Goal: Task Accomplishment & Management: Complete application form

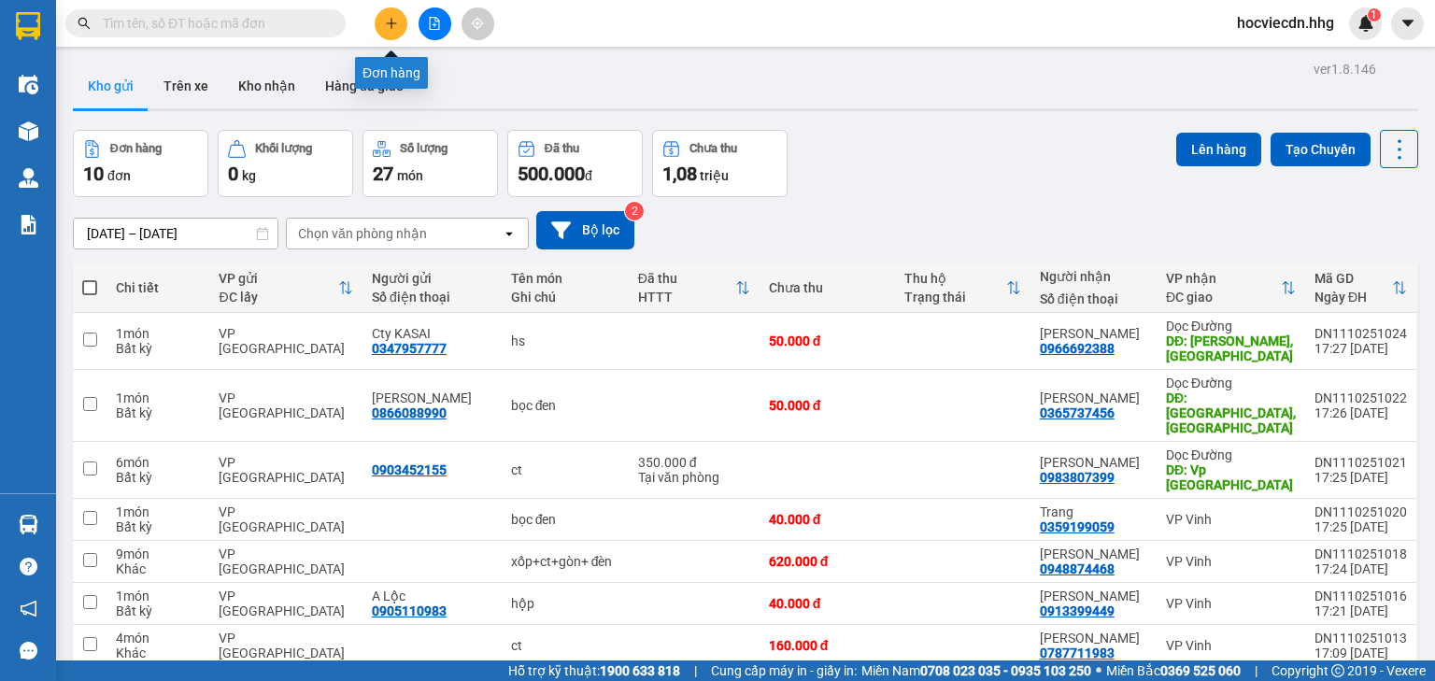
click at [392, 22] on icon "plus" at bounding box center [391, 22] width 10 height 1
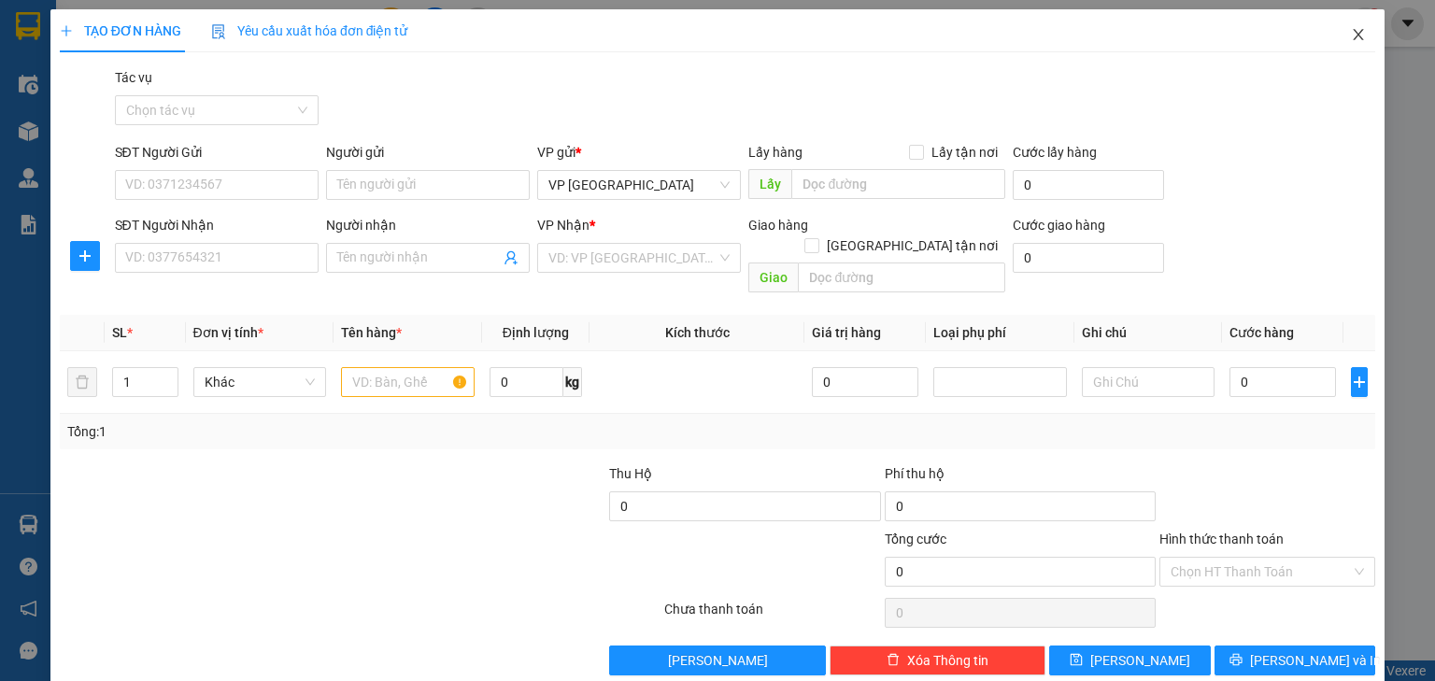
click at [1354, 40] on icon "close" at bounding box center [1359, 34] width 10 height 11
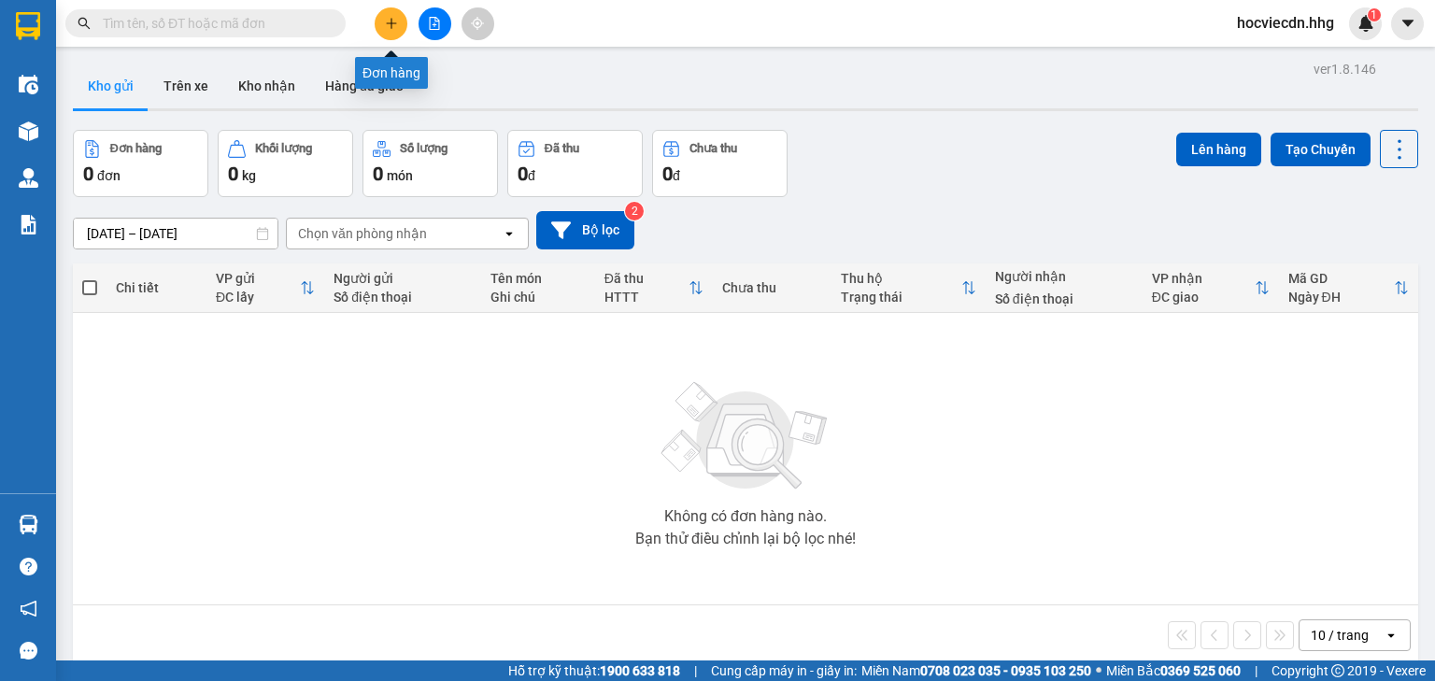
click at [390, 26] on icon "plus" at bounding box center [391, 23] width 13 height 13
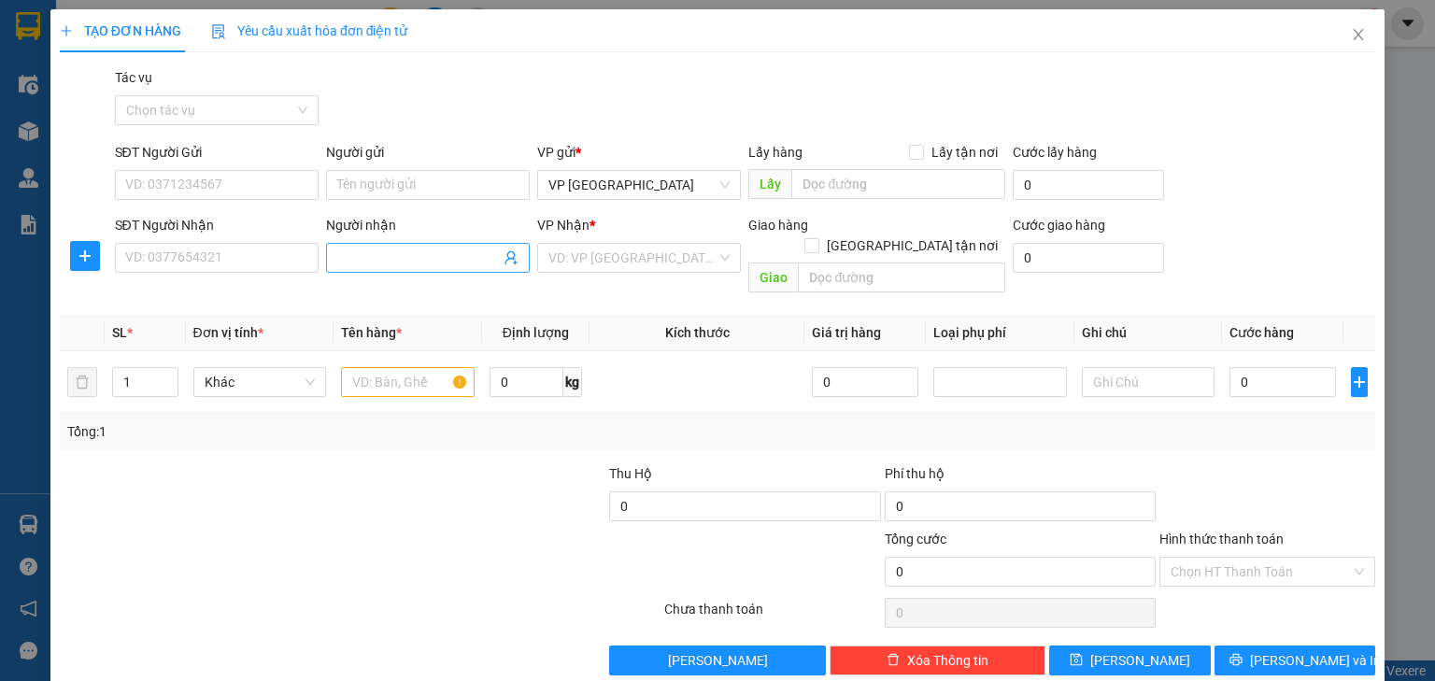
click at [376, 257] on input "Người nhận" at bounding box center [418, 258] width 163 height 21
type input "H"
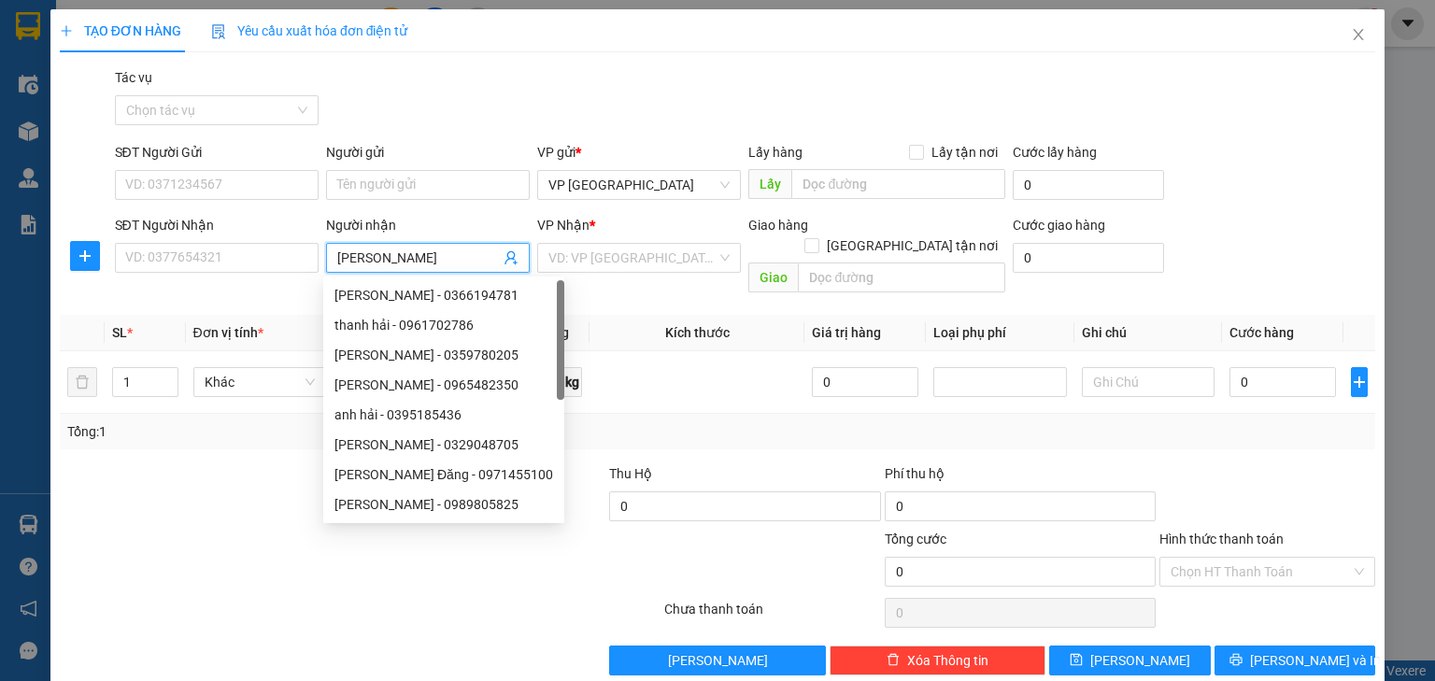
type input "Anh Hải"
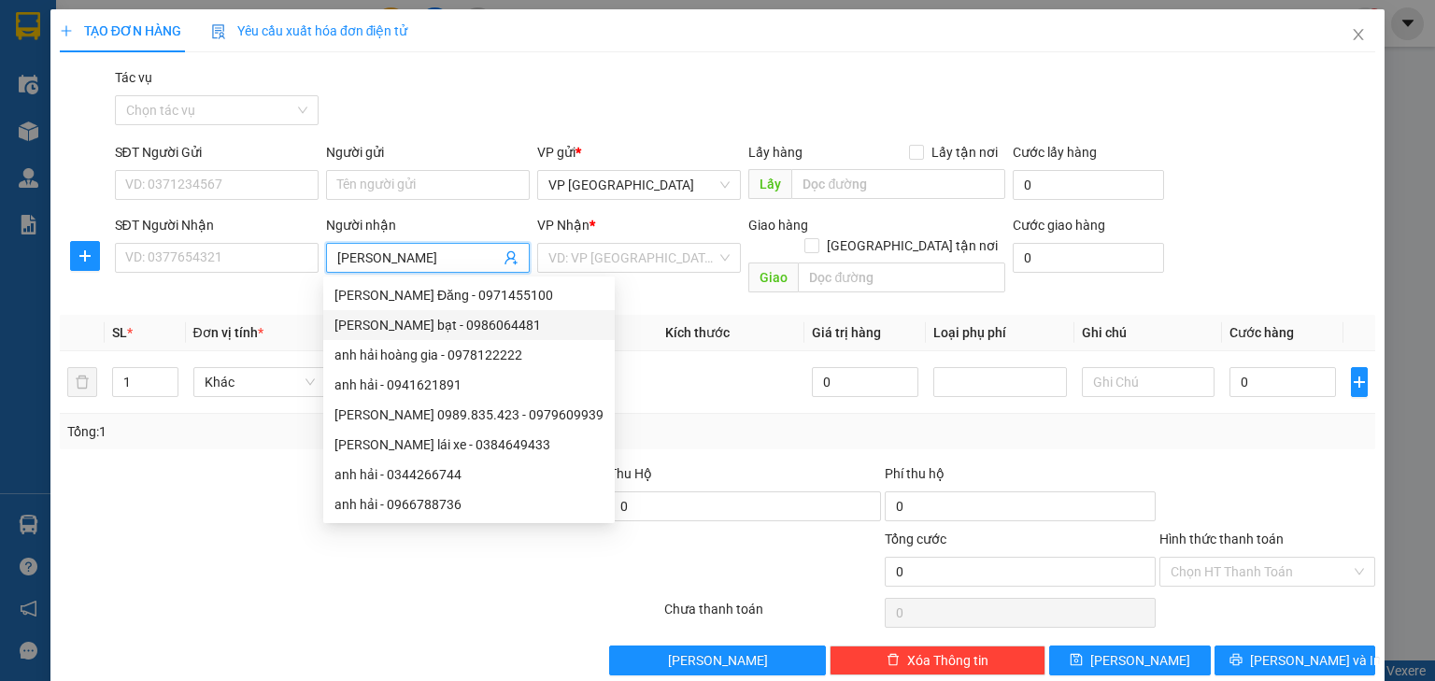
click at [426, 321] on div "Anh Hải bạt - 0986064481" at bounding box center [468, 325] width 269 height 21
type input "0986064481"
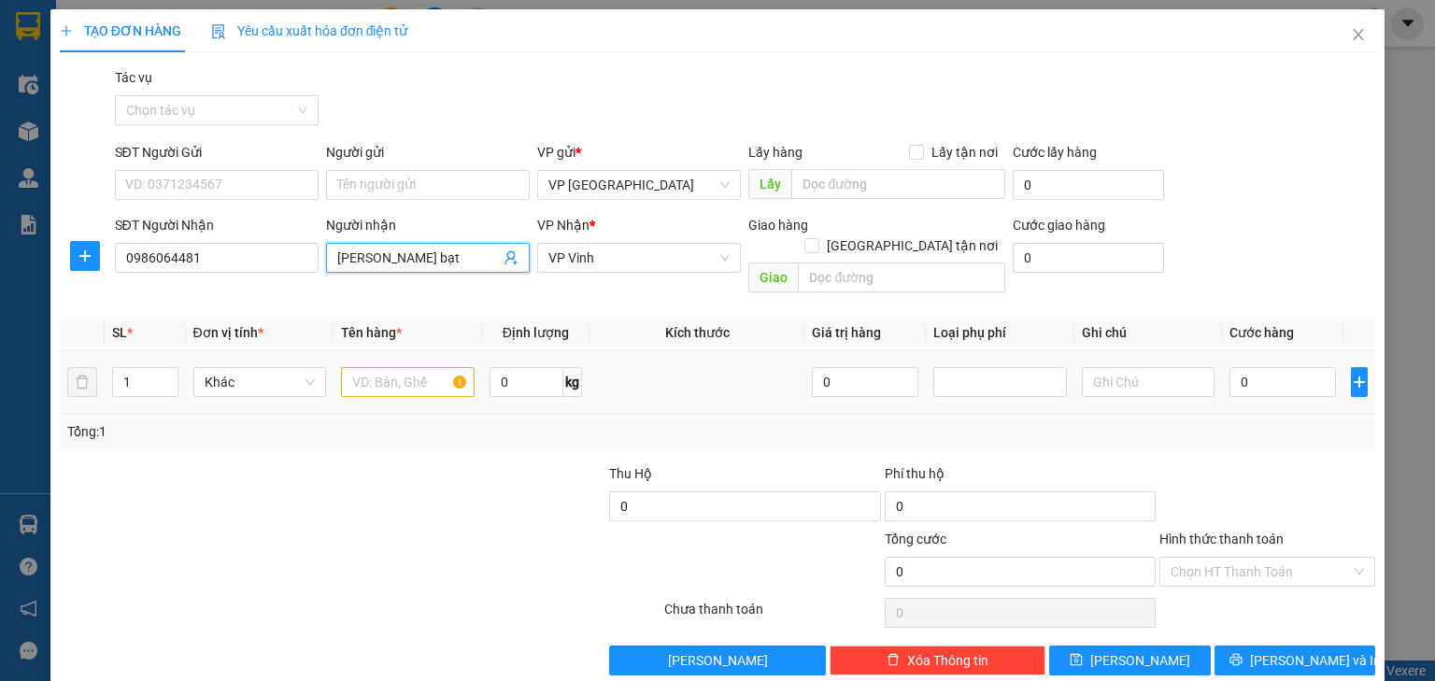
type input "Anh Hải bạt"
click at [411, 367] on input "text" at bounding box center [408, 382] width 134 height 30
type input "BẠT"
click at [170, 372] on span "up" at bounding box center [168, 377] width 11 height 11
type input "3"
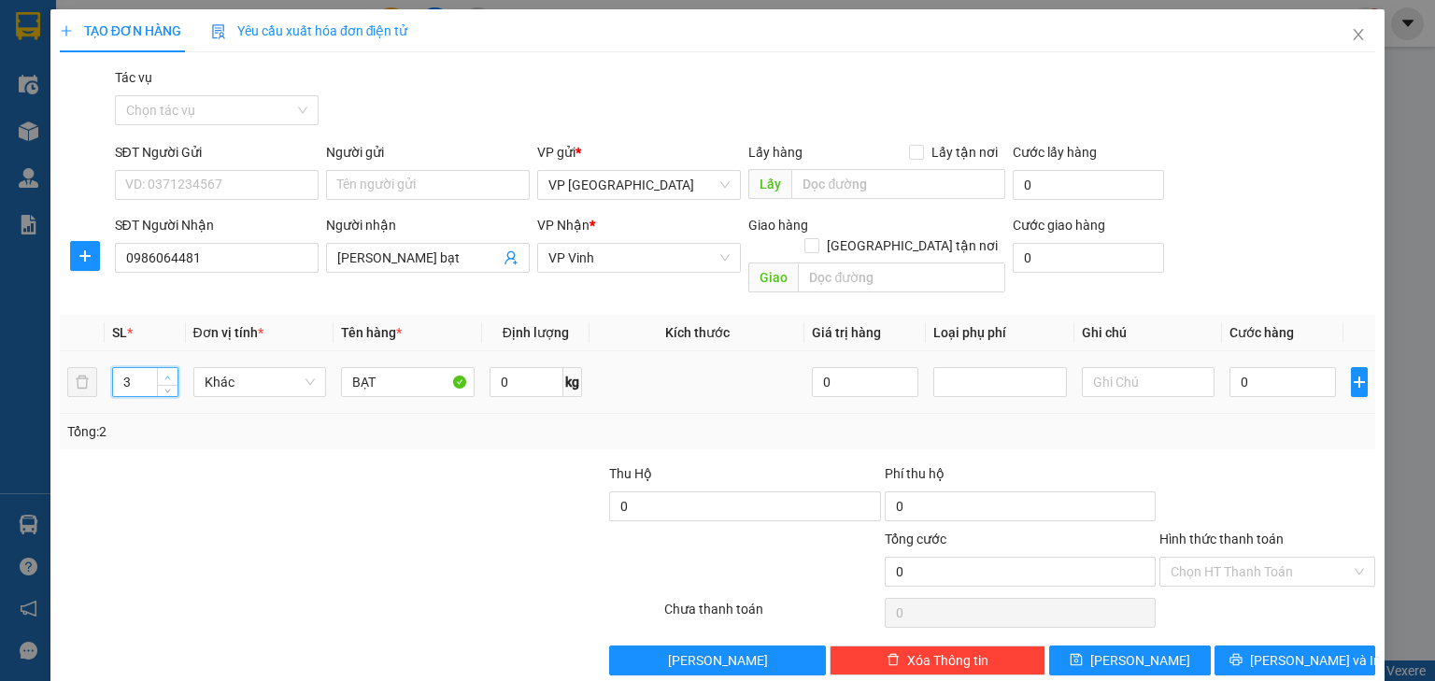
click at [170, 372] on span "up" at bounding box center [168, 377] width 11 height 11
click at [1267, 367] on input "0" at bounding box center [1282, 382] width 106 height 30
type input "2"
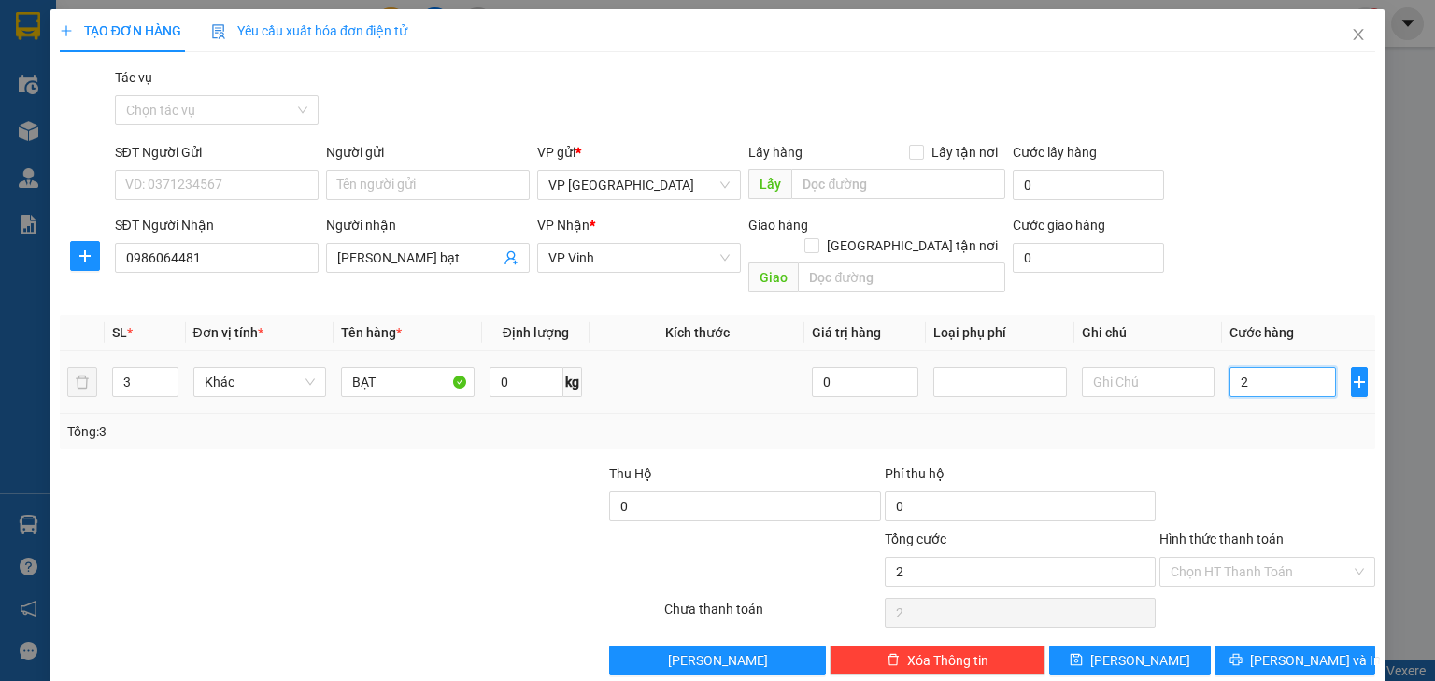
type input "20"
type input "200"
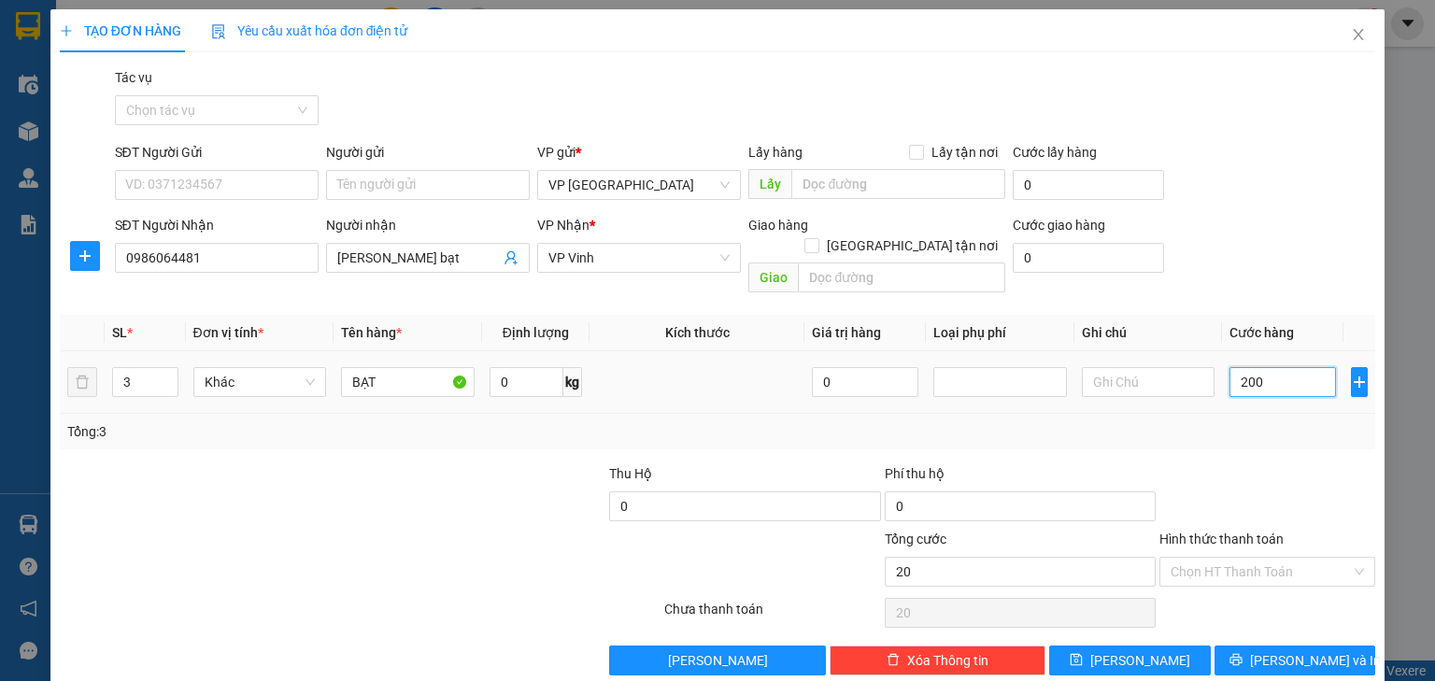
type input "200"
type input "2.000"
type input "20.000"
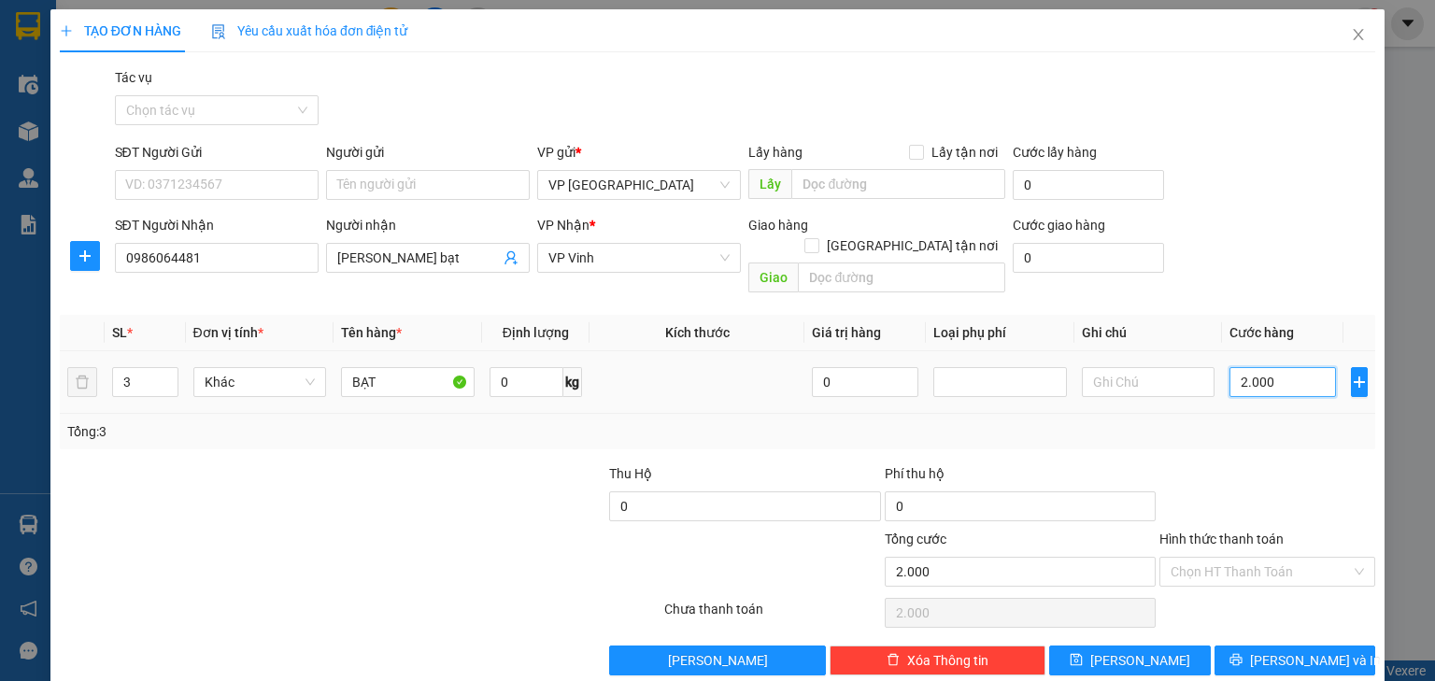
type input "20.000"
type input "200.000"
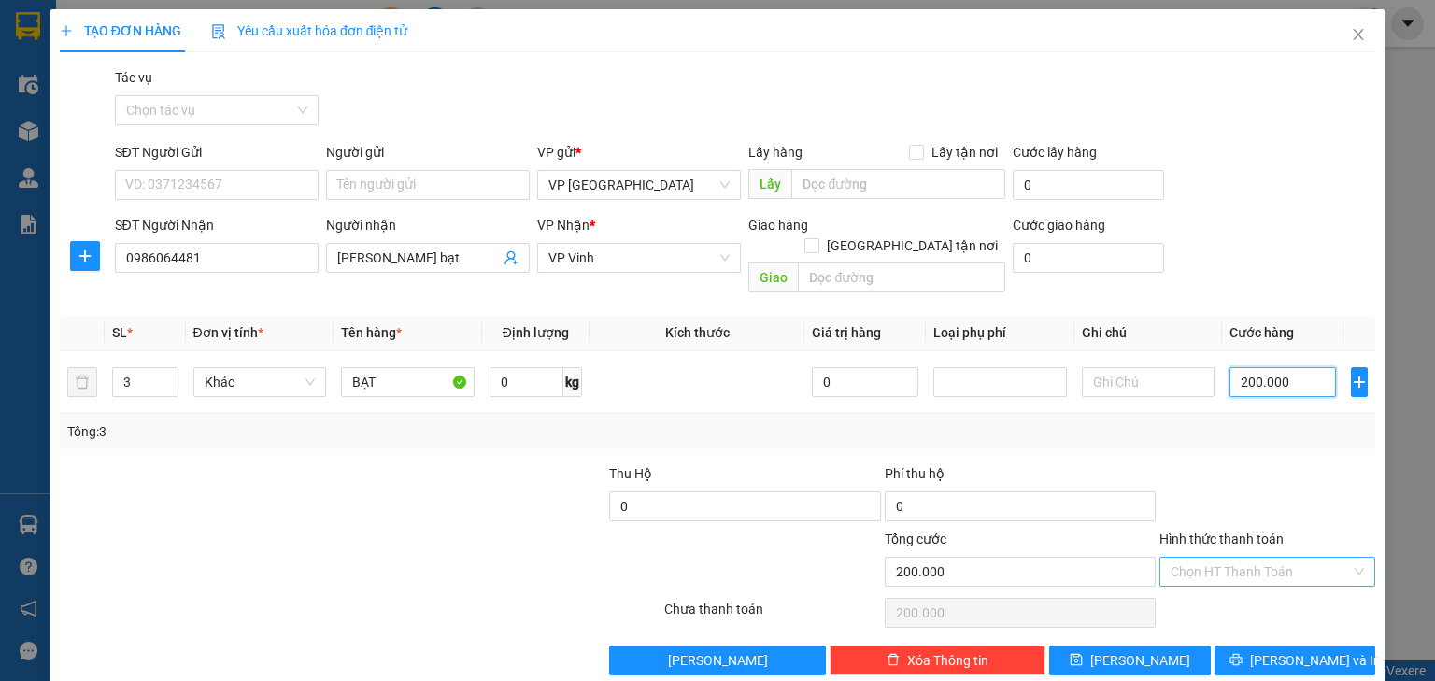
type input "200.000"
click at [1270, 558] on input "Hình thức thanh toán" at bounding box center [1261, 572] width 180 height 28
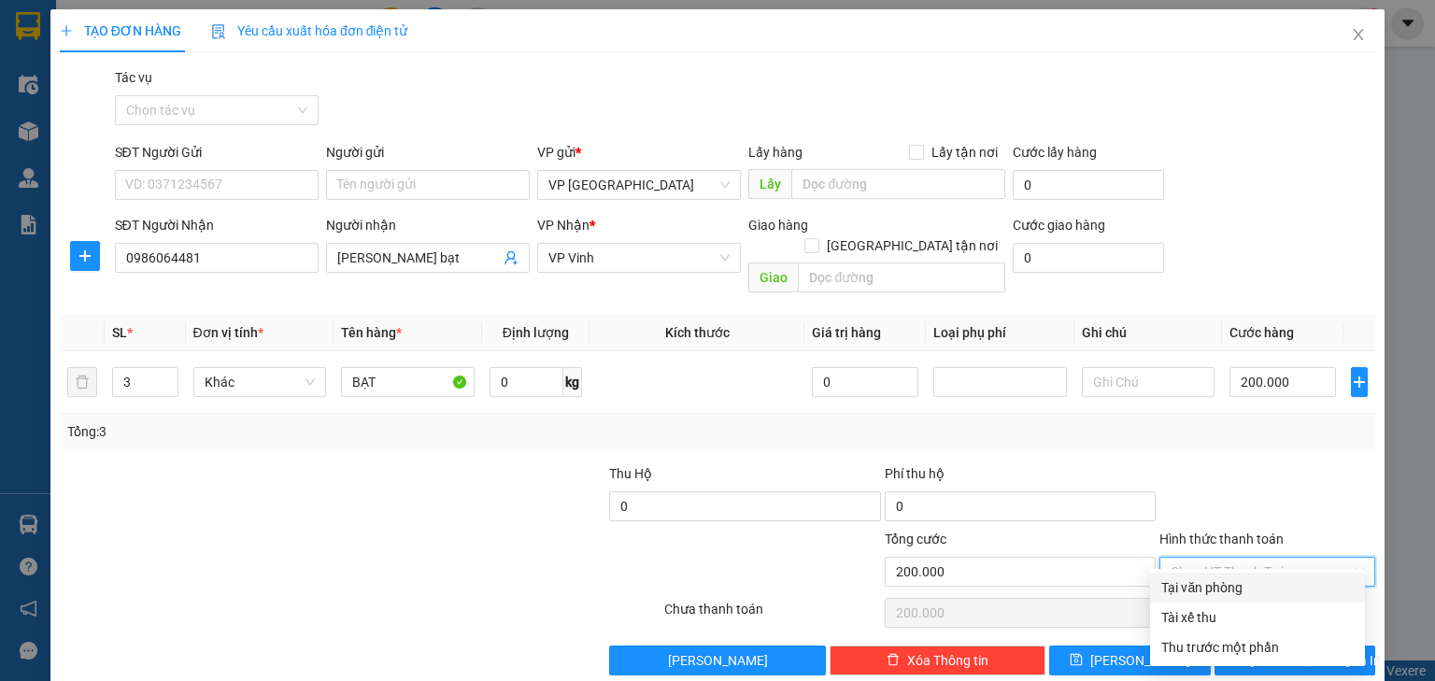
click at [1254, 596] on div "Tại văn phòng" at bounding box center [1257, 587] width 192 height 21
type input "0"
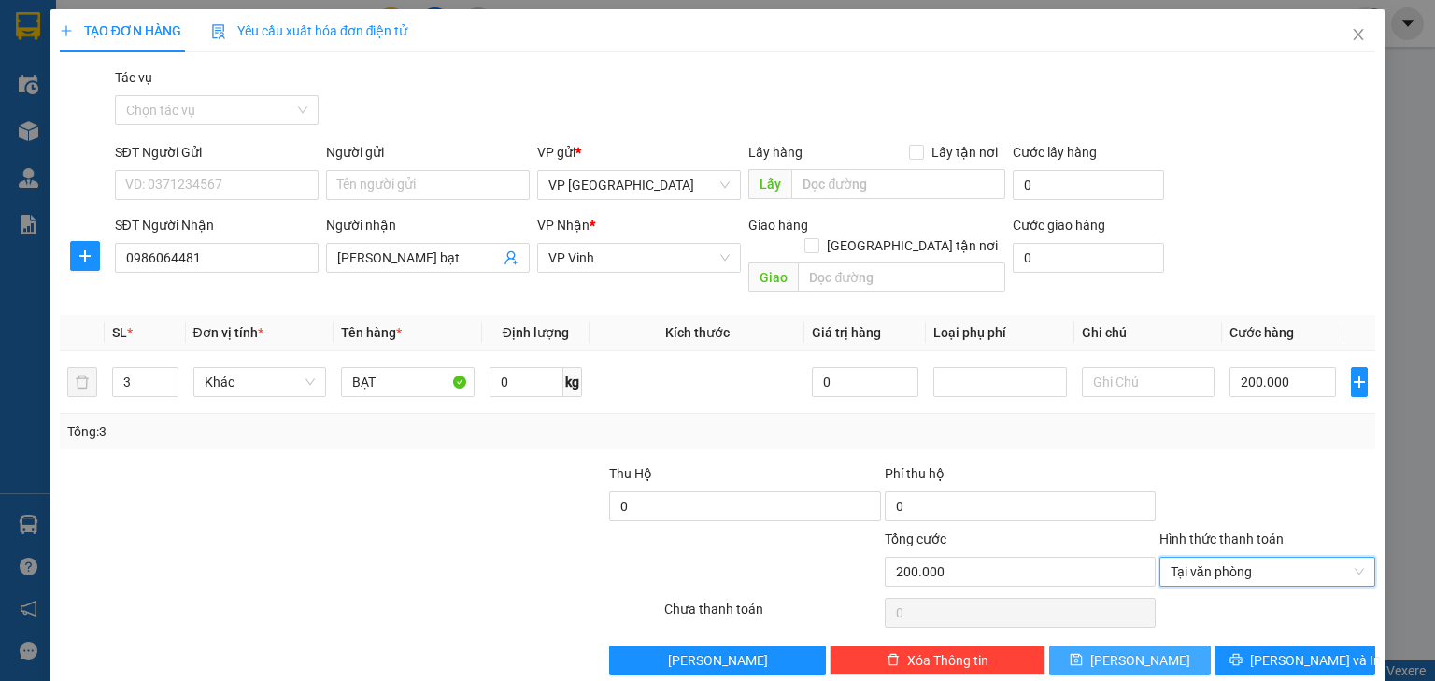
click at [1166, 646] on button "[PERSON_NAME]" at bounding box center [1130, 661] width 162 height 30
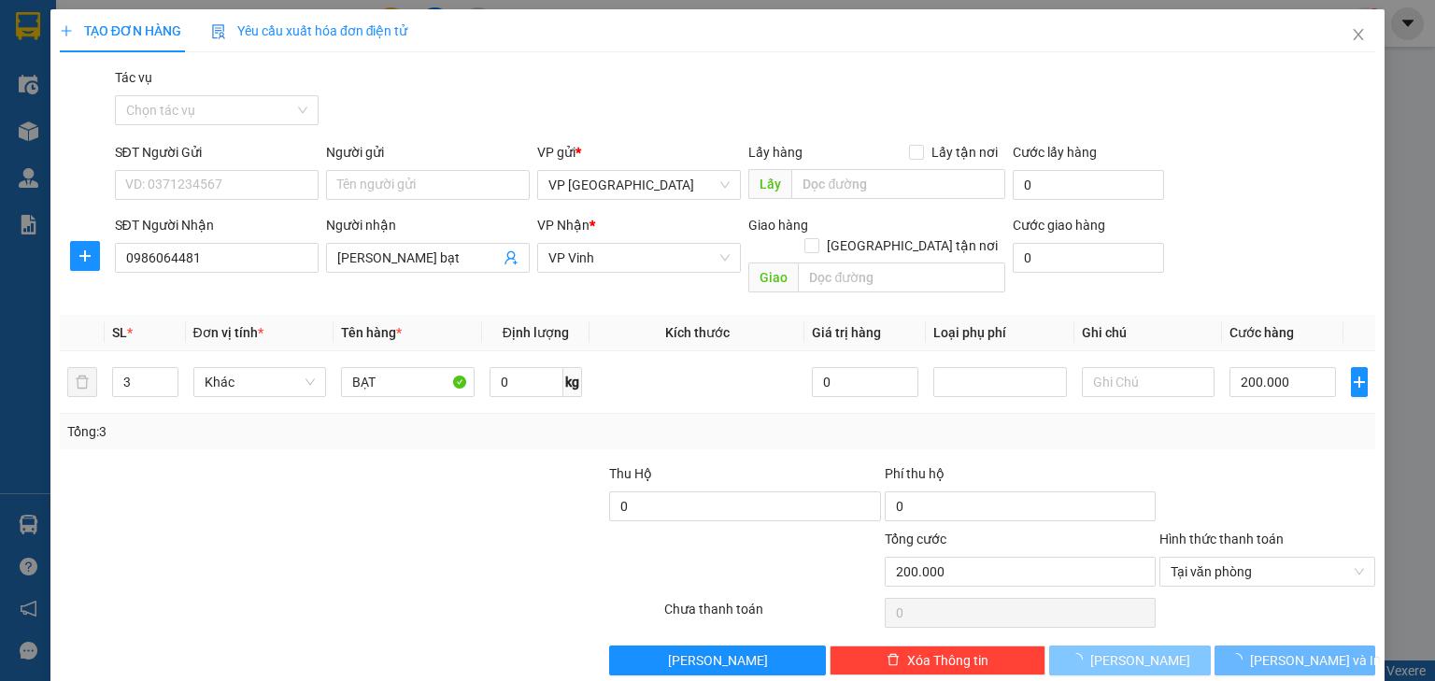
type input "1"
type input "0"
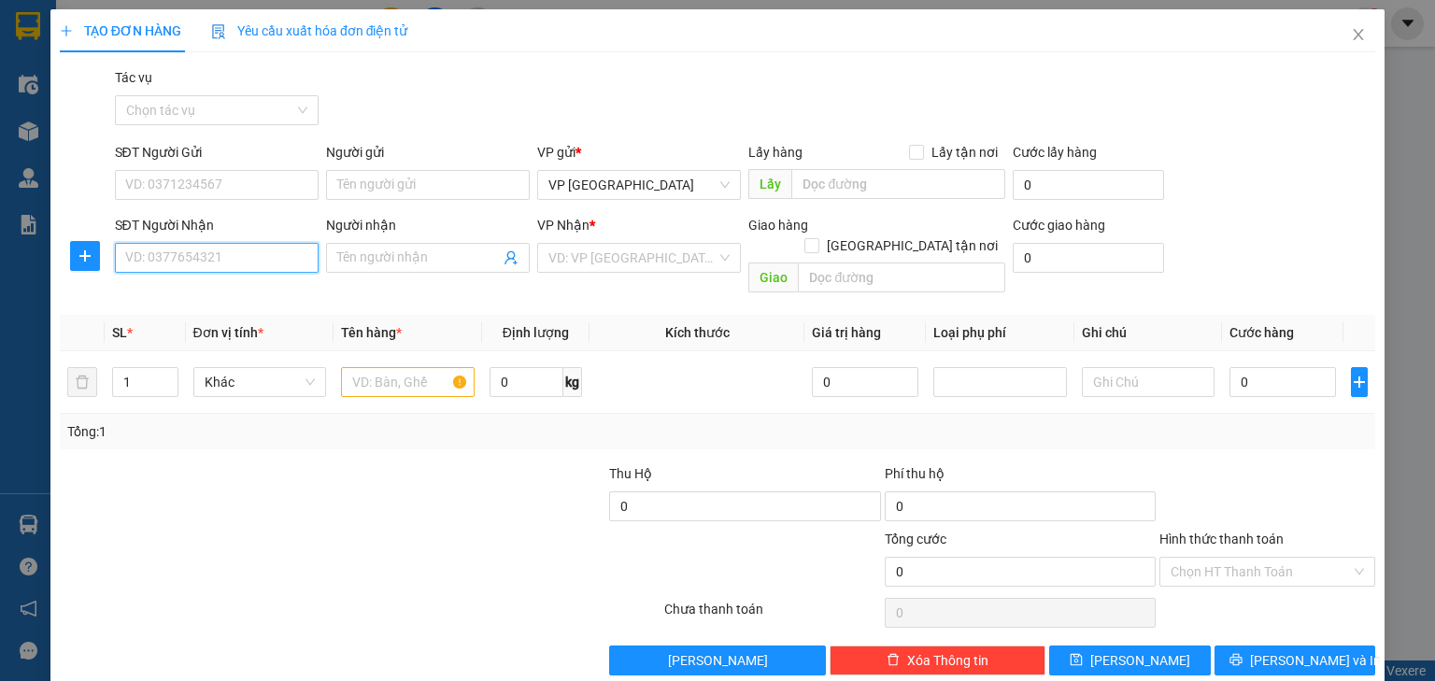
click at [291, 256] on input "SĐT Người Nhận" at bounding box center [217, 258] width 204 height 30
click at [224, 256] on input "SĐT Người Nhận" at bounding box center [217, 258] width 204 height 30
click at [251, 292] on div "0984980189 - Nha khoa Hùng" at bounding box center [214, 295] width 179 height 21
type input "0984980189"
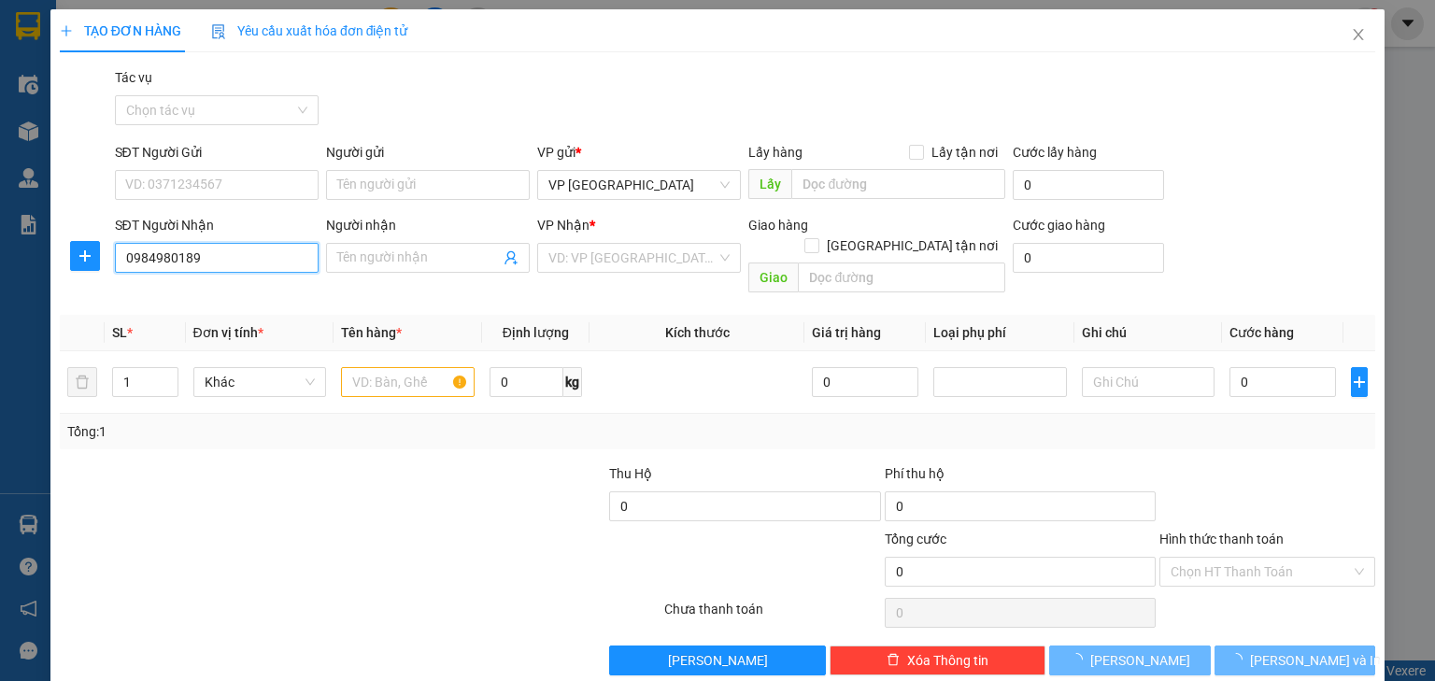
type input "Nha khoa Hùng"
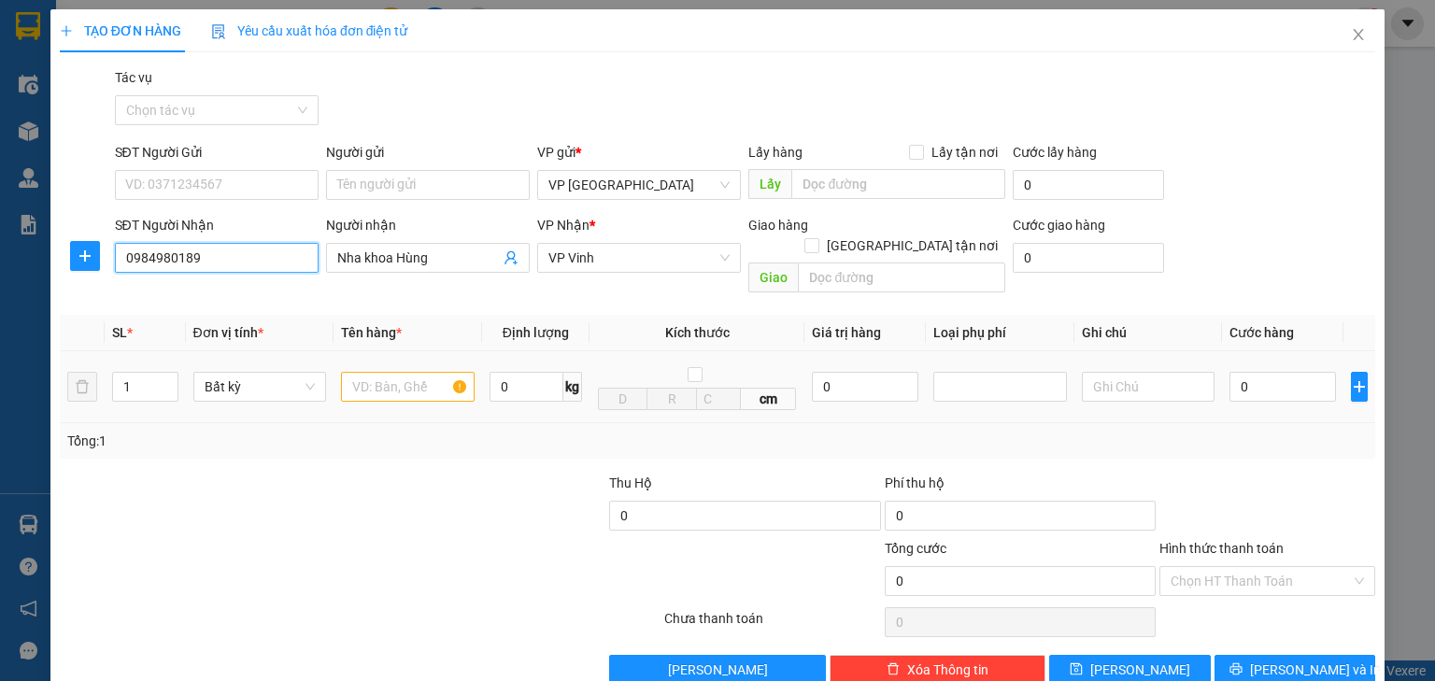
type input "0984980189"
click at [420, 372] on input "text" at bounding box center [408, 387] width 134 height 30
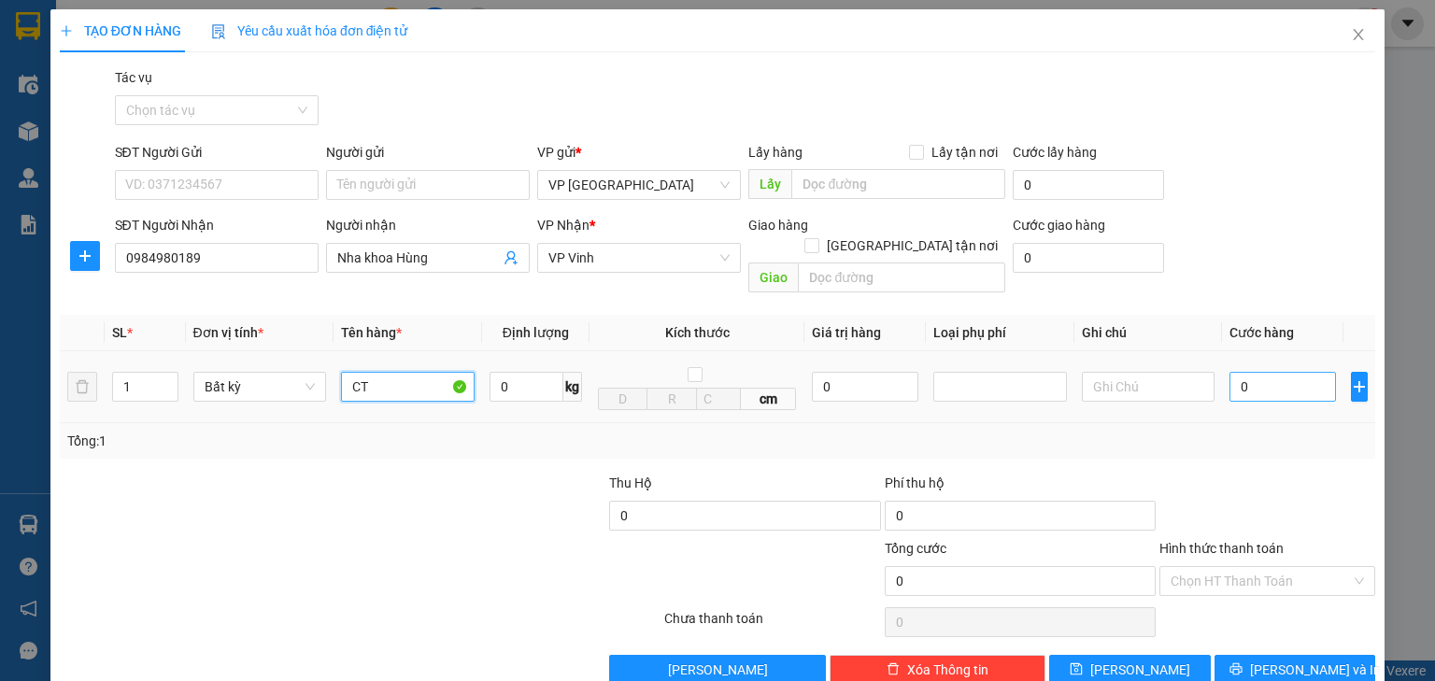
type input "CT"
click at [1289, 375] on input "0" at bounding box center [1282, 387] width 106 height 30
type input "4"
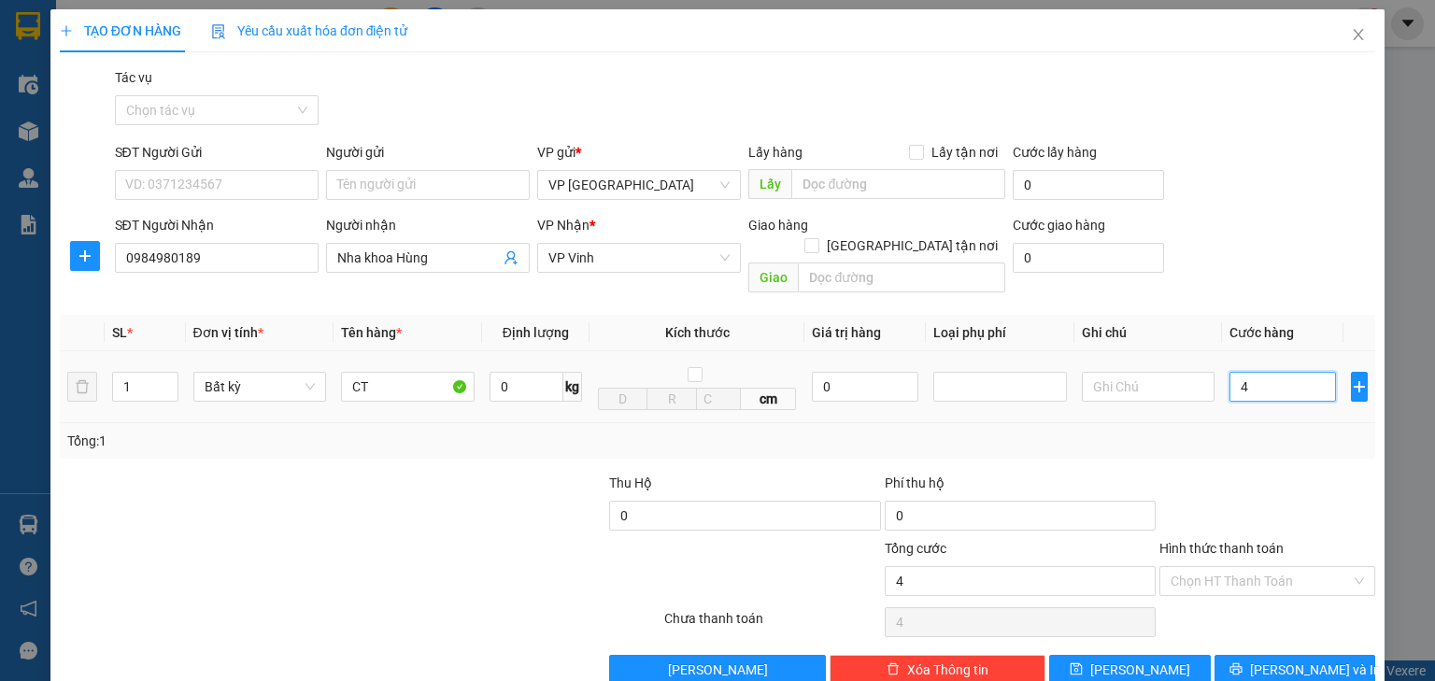
type input "40"
type input "400"
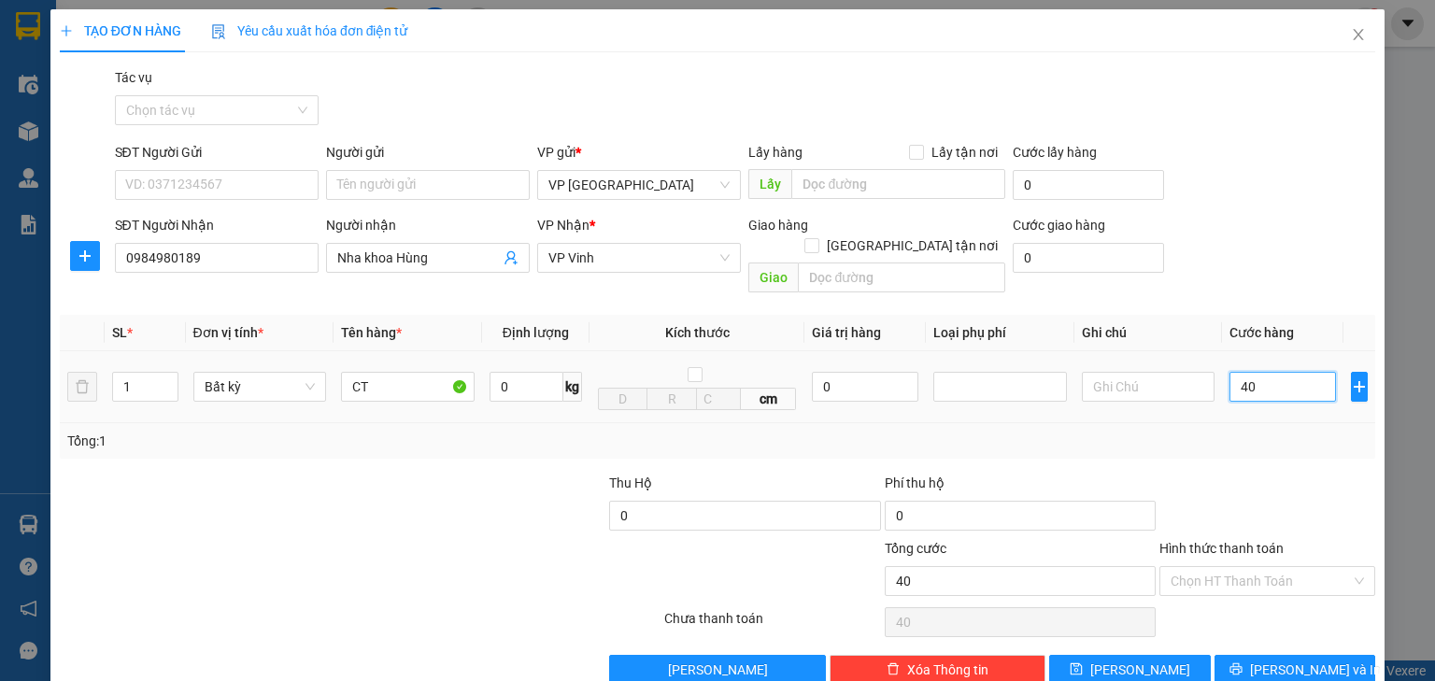
type input "400"
type input "4.000"
type input "40.000"
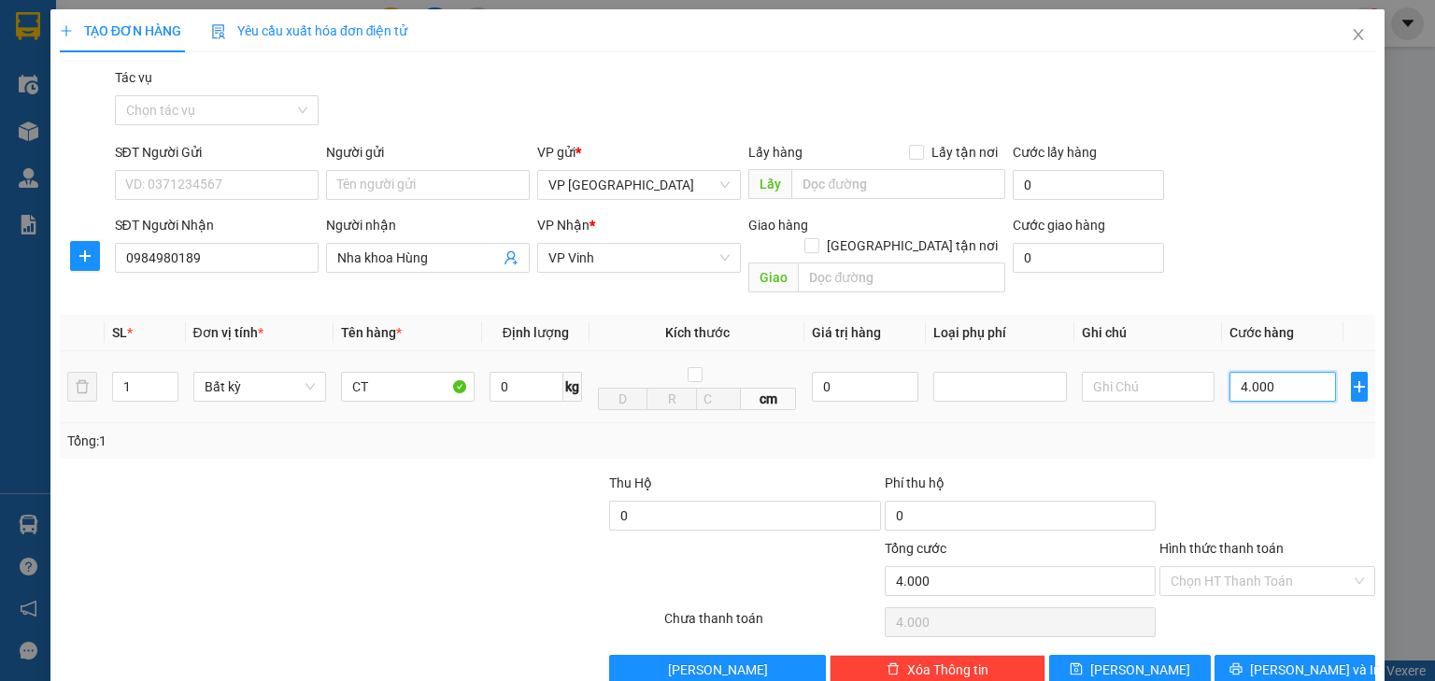
type input "40.000"
click at [1278, 568] on input "Hình thức thanh toán" at bounding box center [1261, 581] width 180 height 28
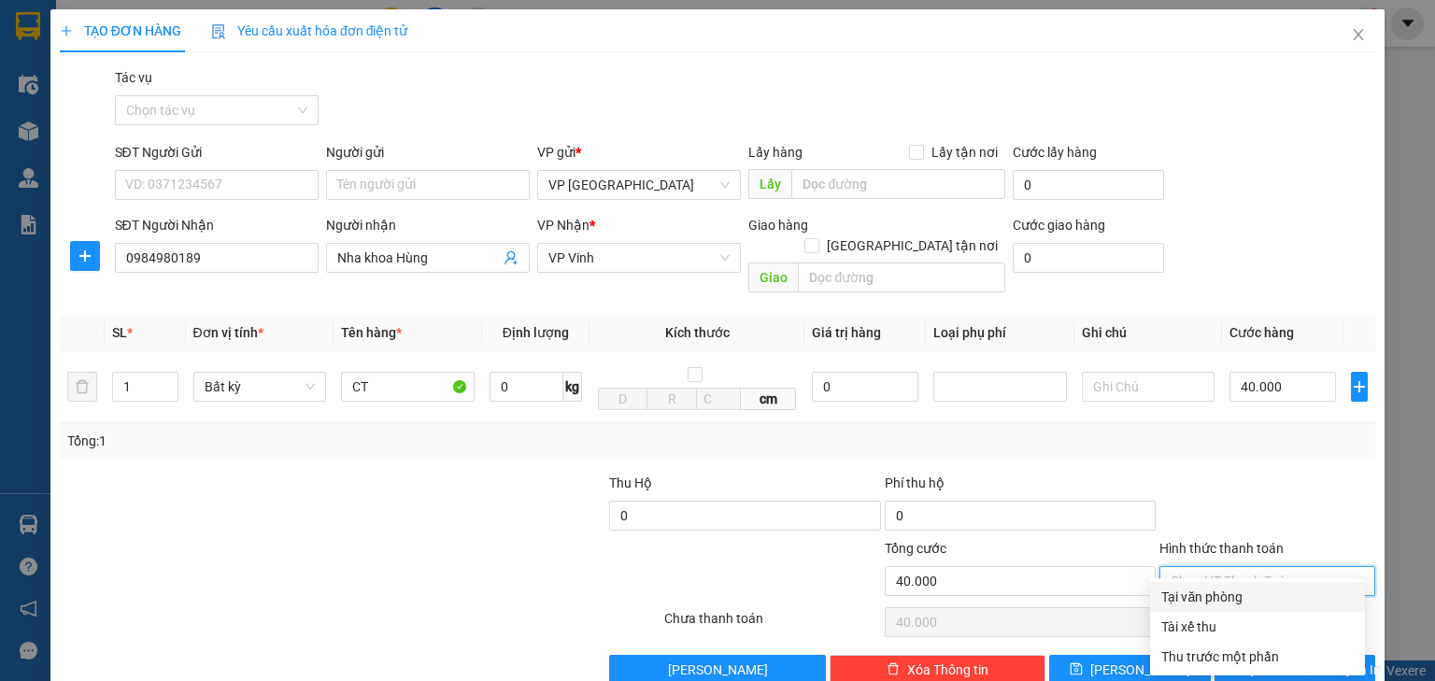
click at [1222, 594] on div "Tại văn phòng" at bounding box center [1257, 597] width 192 height 21
type input "0"
click at [1235, 655] on button "[PERSON_NAME] và In" at bounding box center [1295, 670] width 162 height 30
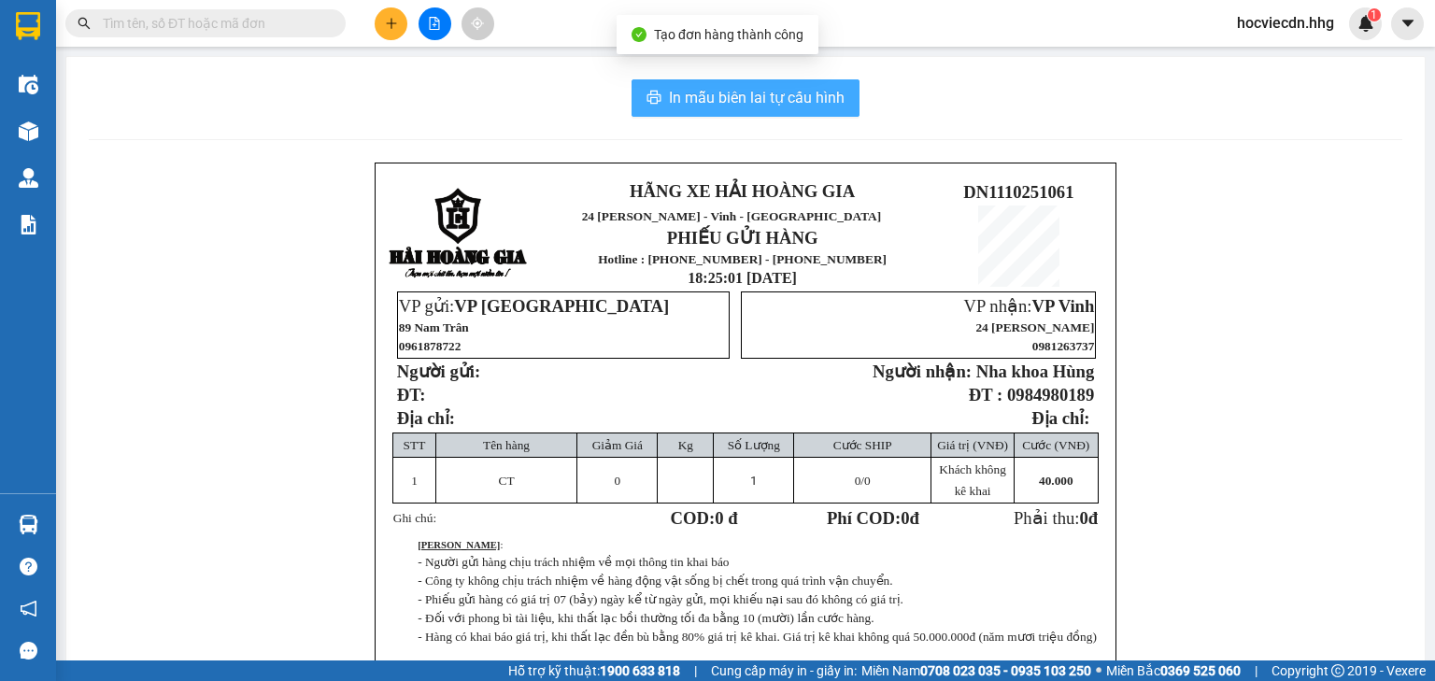
click at [774, 88] on span "In mẫu biên lai tự cấu hình" at bounding box center [757, 97] width 176 height 23
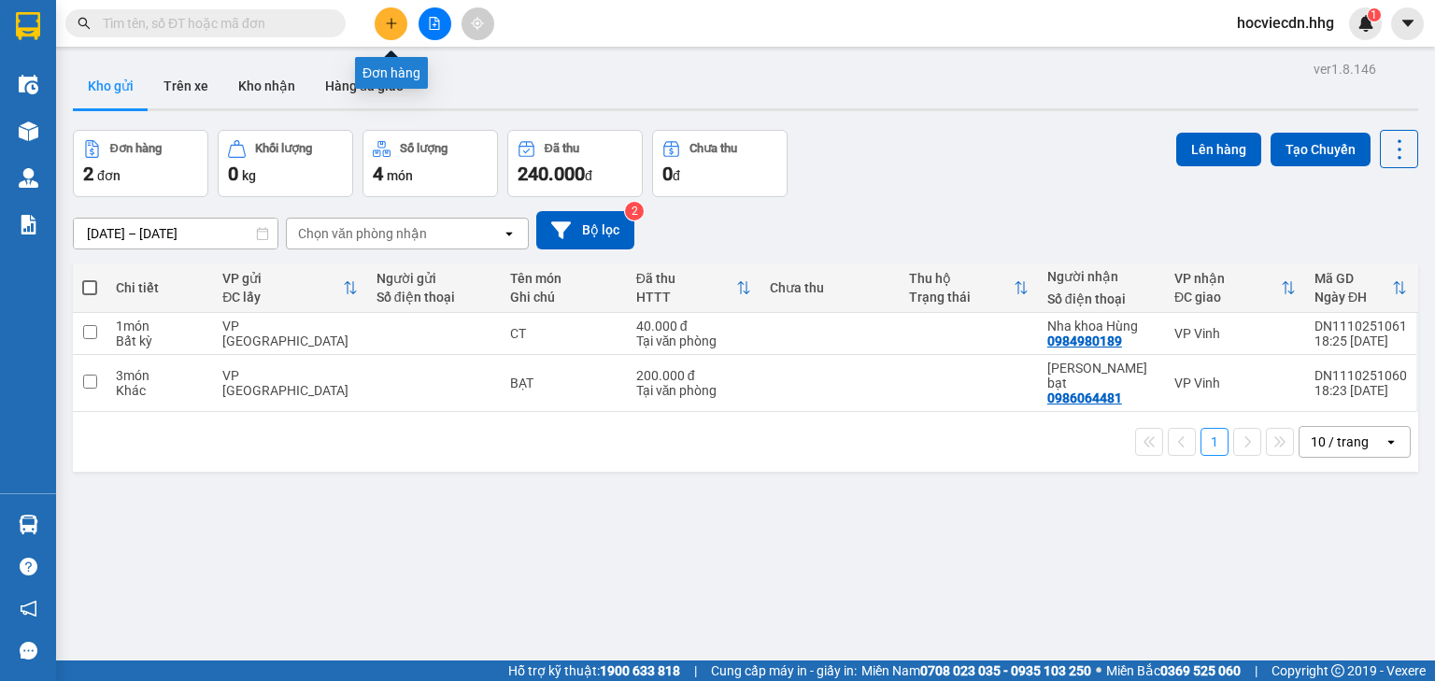
click at [395, 28] on icon "plus" at bounding box center [391, 23] width 13 height 13
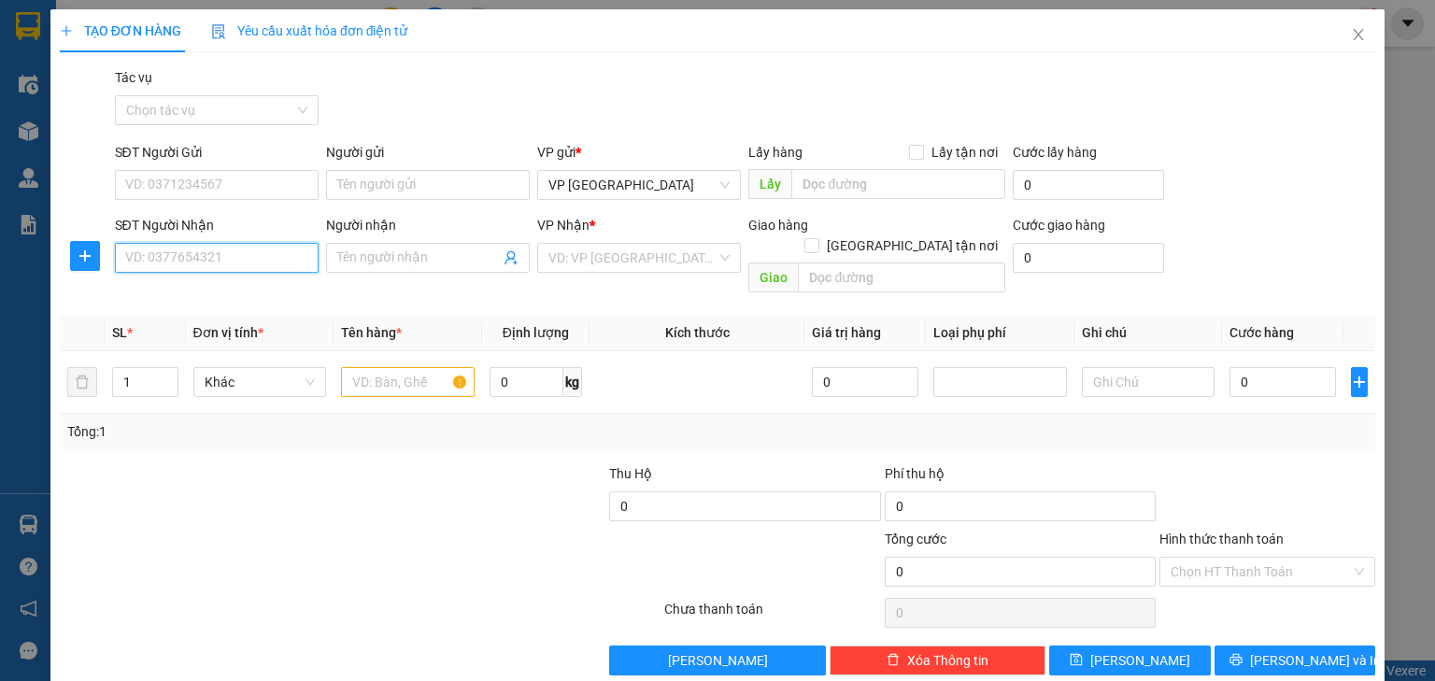
click at [276, 251] on input "SĐT Người Nhận" at bounding box center [217, 258] width 204 height 30
click at [277, 299] on div "0328139124 - Chị Thương" at bounding box center [214, 295] width 179 height 21
type input "0328139124"
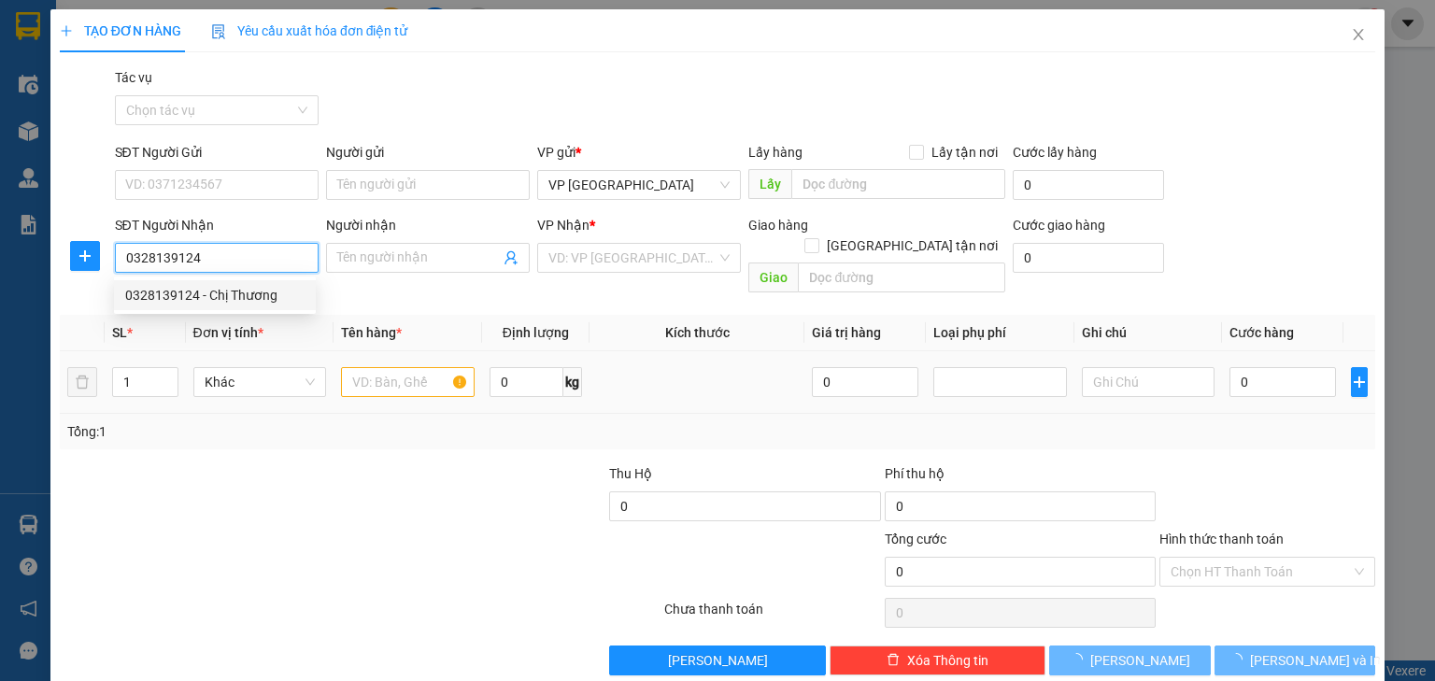
type input "Chị Thương"
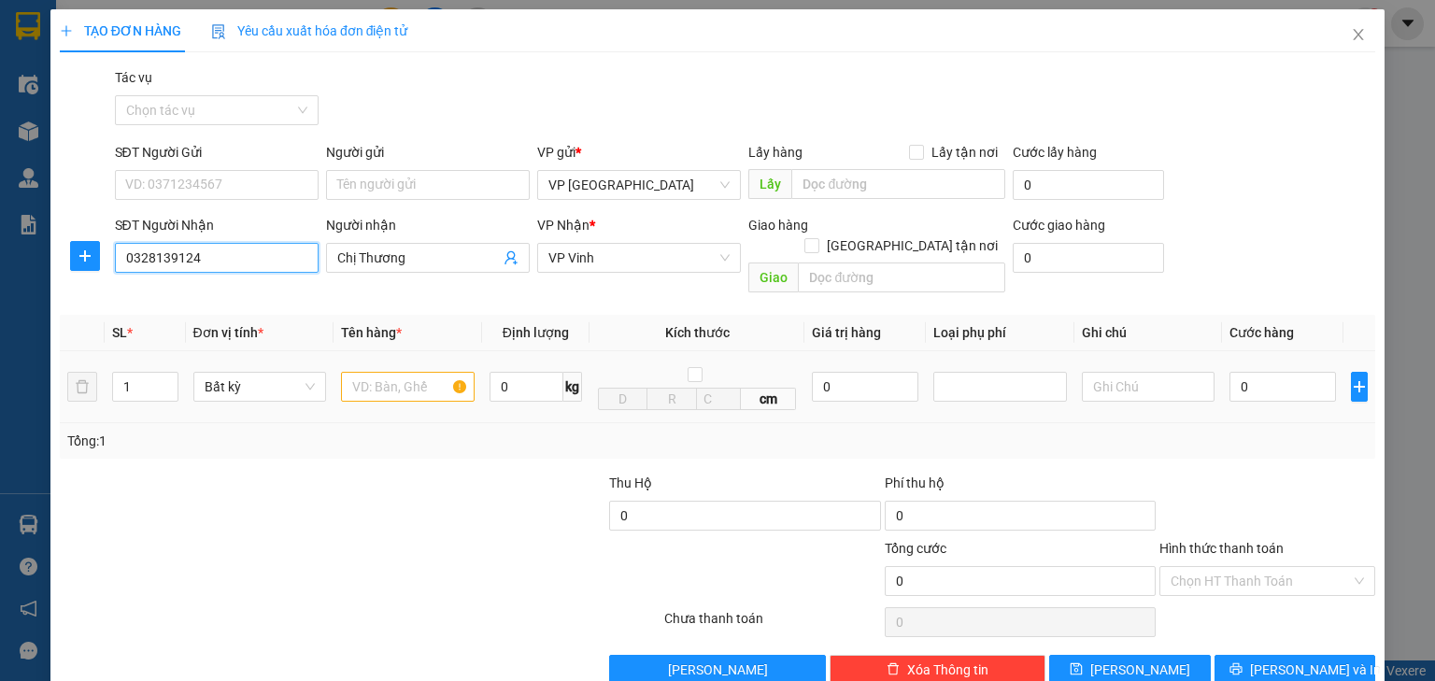
type input "0328139124"
click at [429, 372] on input "text" at bounding box center [408, 387] width 134 height 30
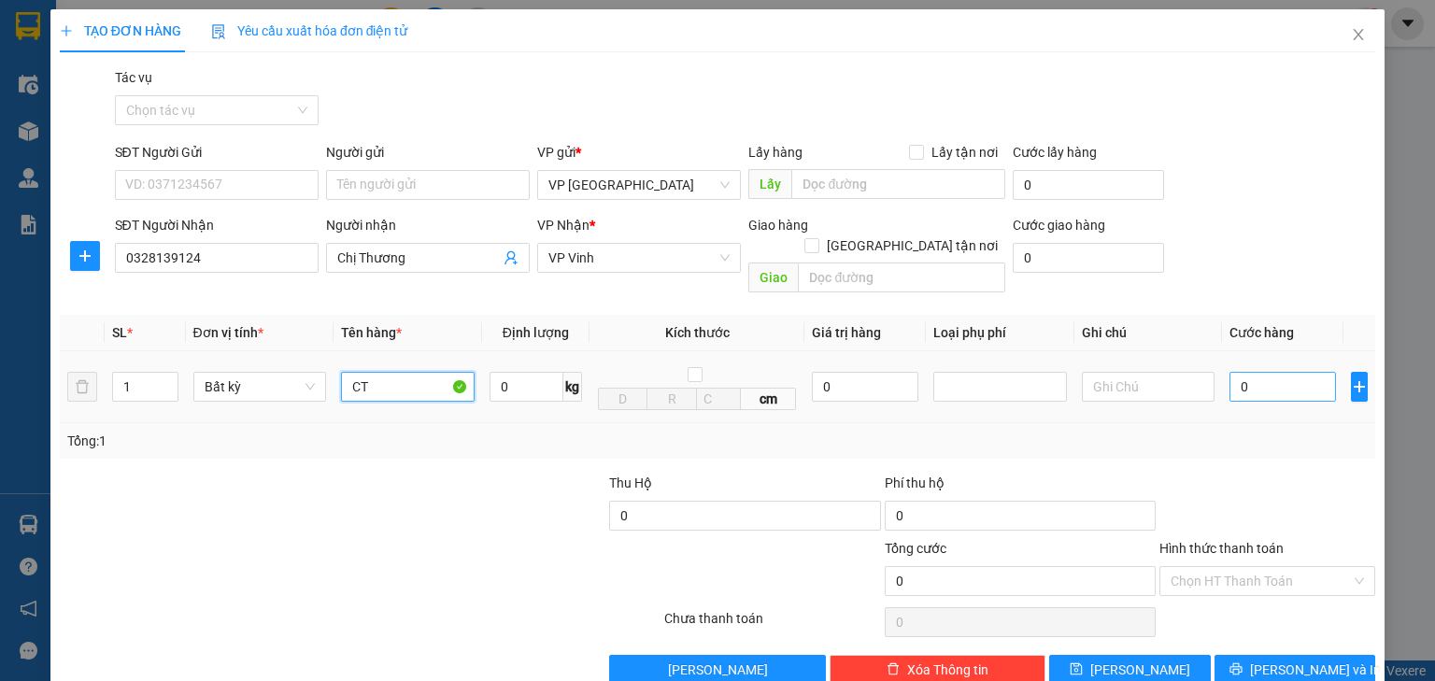
type input "CT"
click at [1264, 372] on input "0" at bounding box center [1282, 387] width 106 height 30
type input "4"
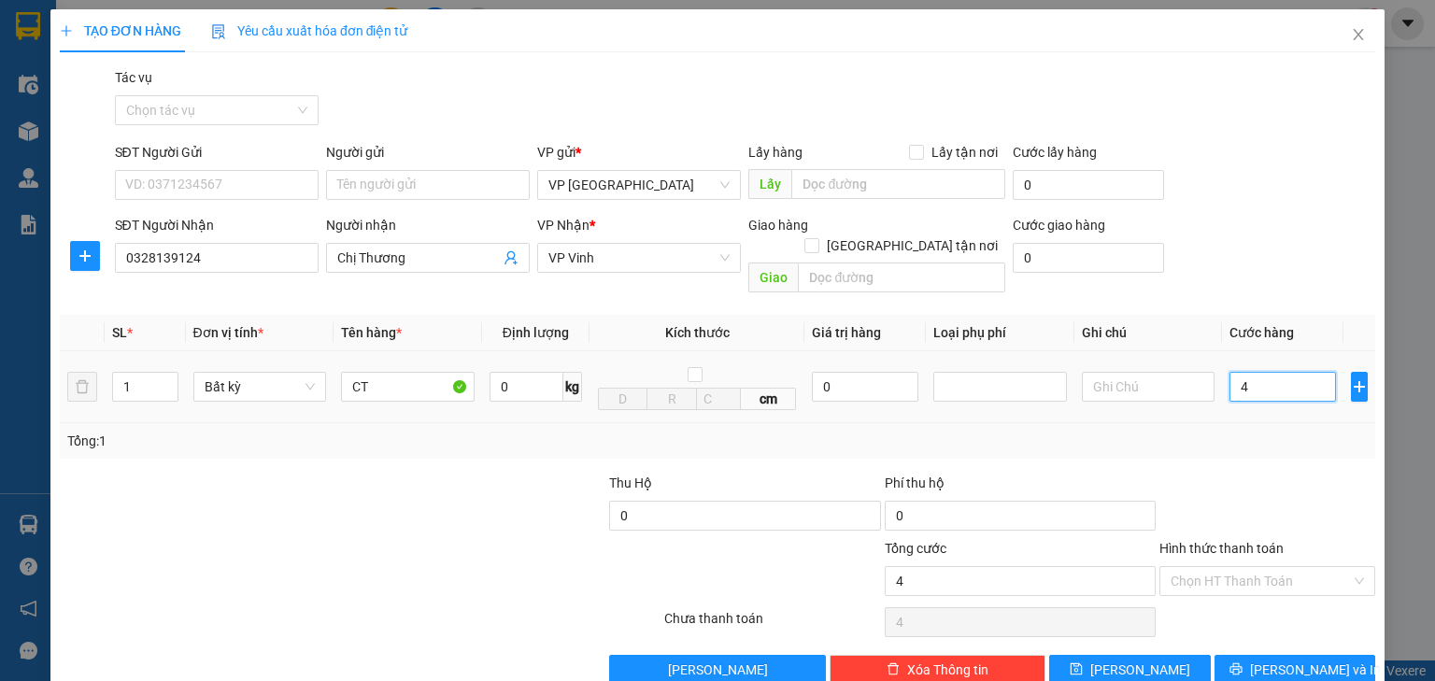
type input "40"
type input "400"
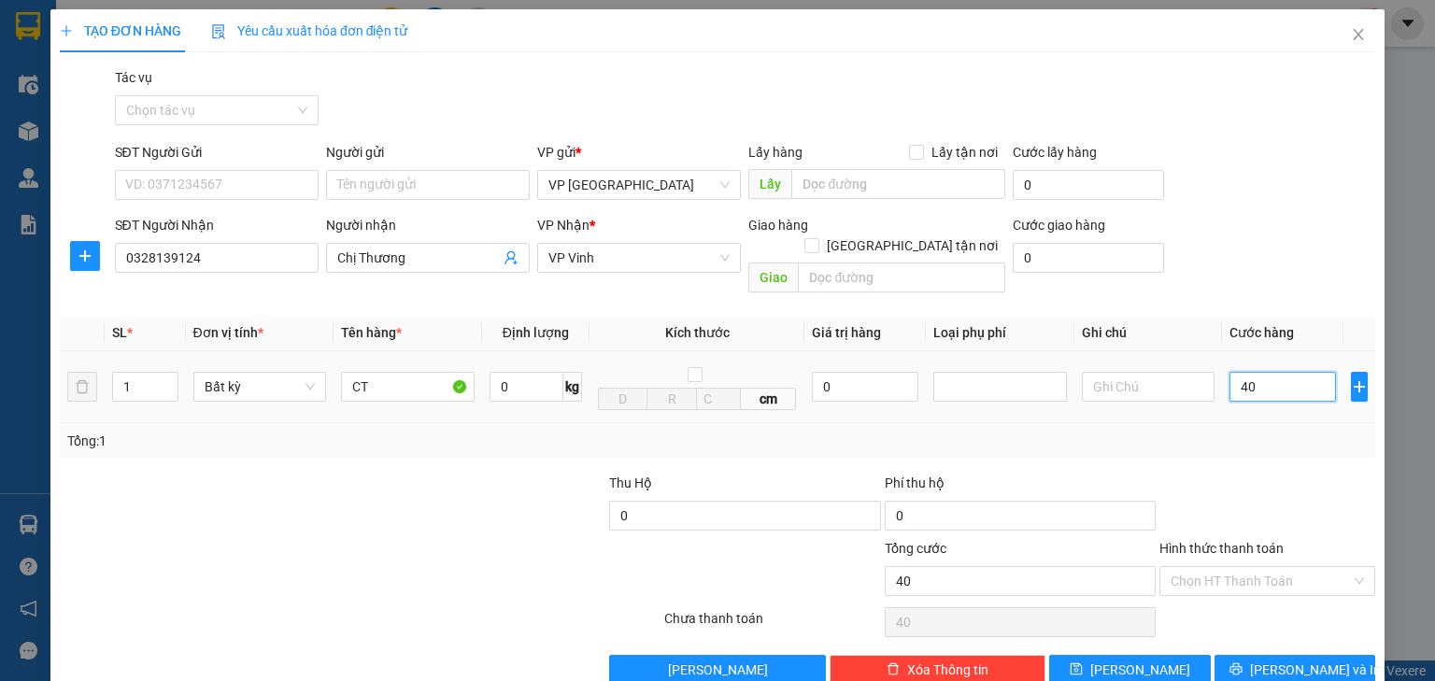
type input "400"
type input "4.000"
type input "40.000"
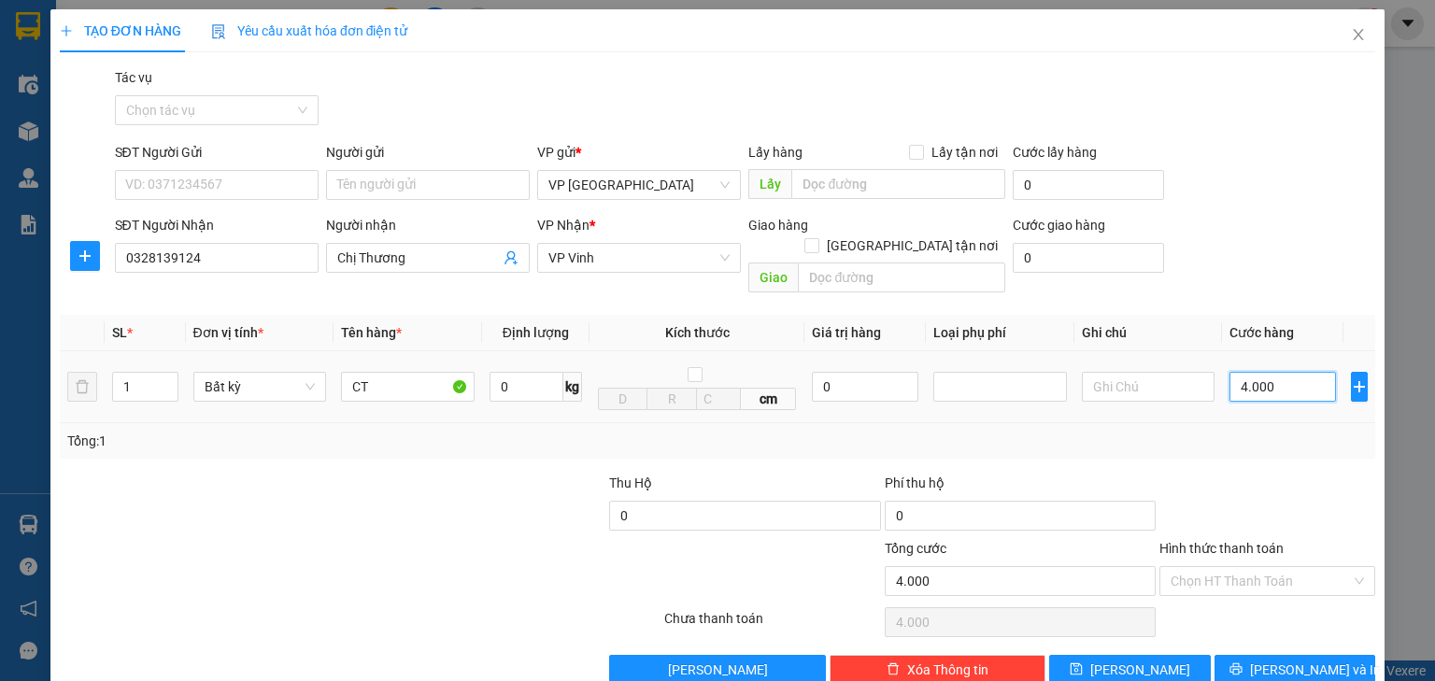
type input "40.000"
click at [1248, 567] on input "Hình thức thanh toán" at bounding box center [1261, 581] width 180 height 28
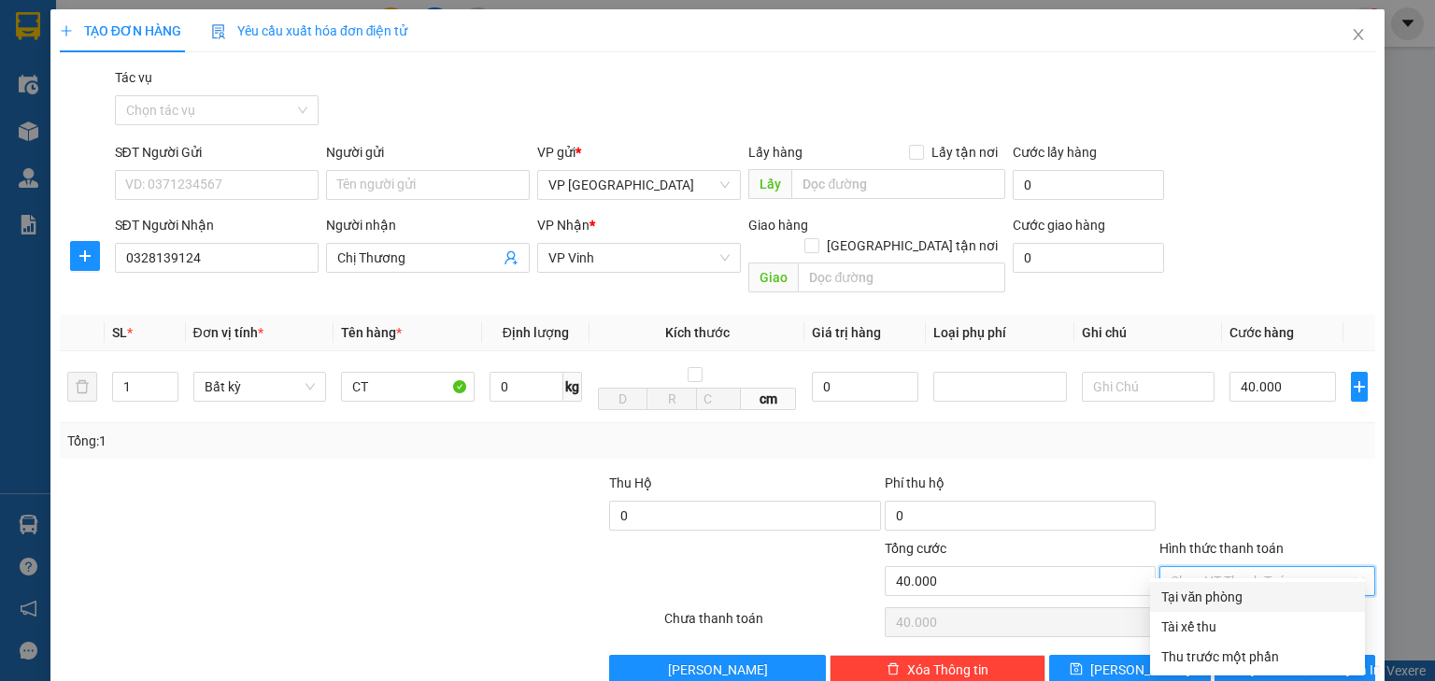
click at [1233, 586] on div "Tại văn phòng" at bounding box center [1257, 597] width 215 height 30
type input "0"
click at [1233, 655] on button "[PERSON_NAME] và In" at bounding box center [1295, 670] width 162 height 30
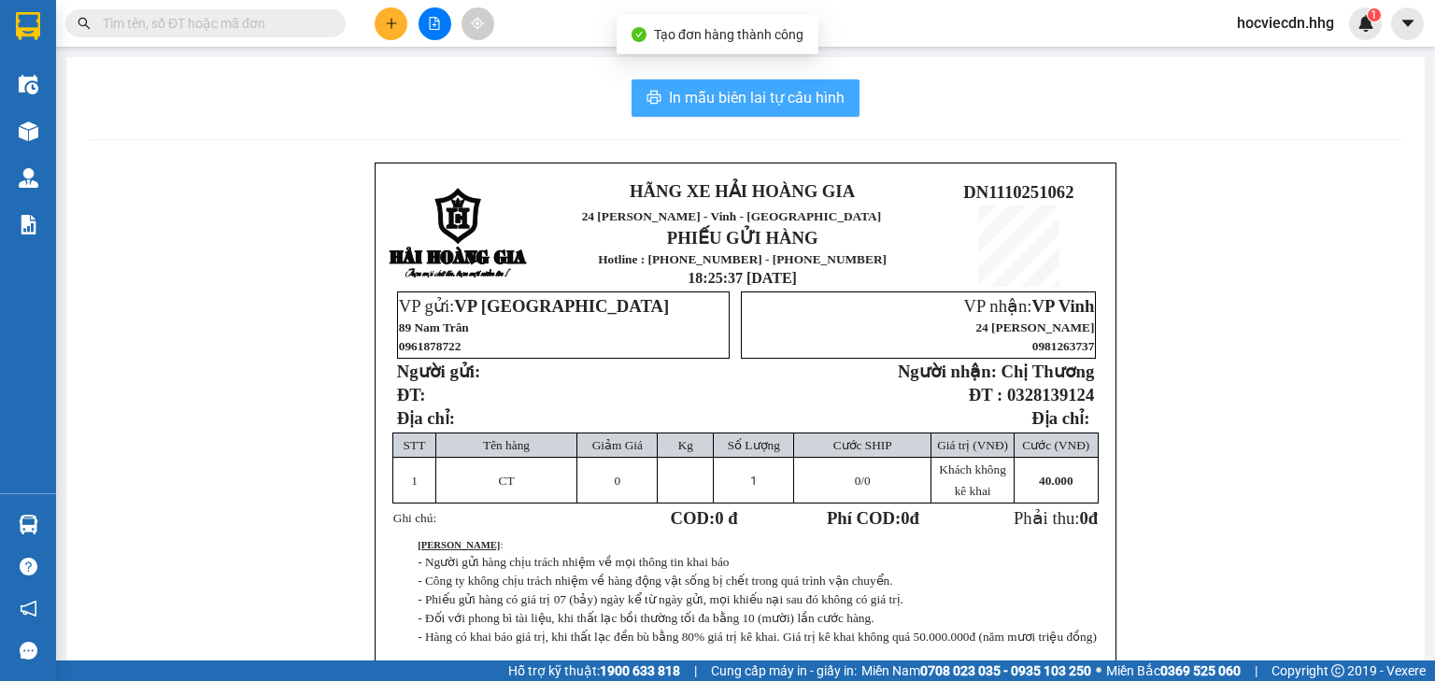
click at [762, 102] on span "In mẫu biên lai tự cấu hình" at bounding box center [757, 97] width 176 height 23
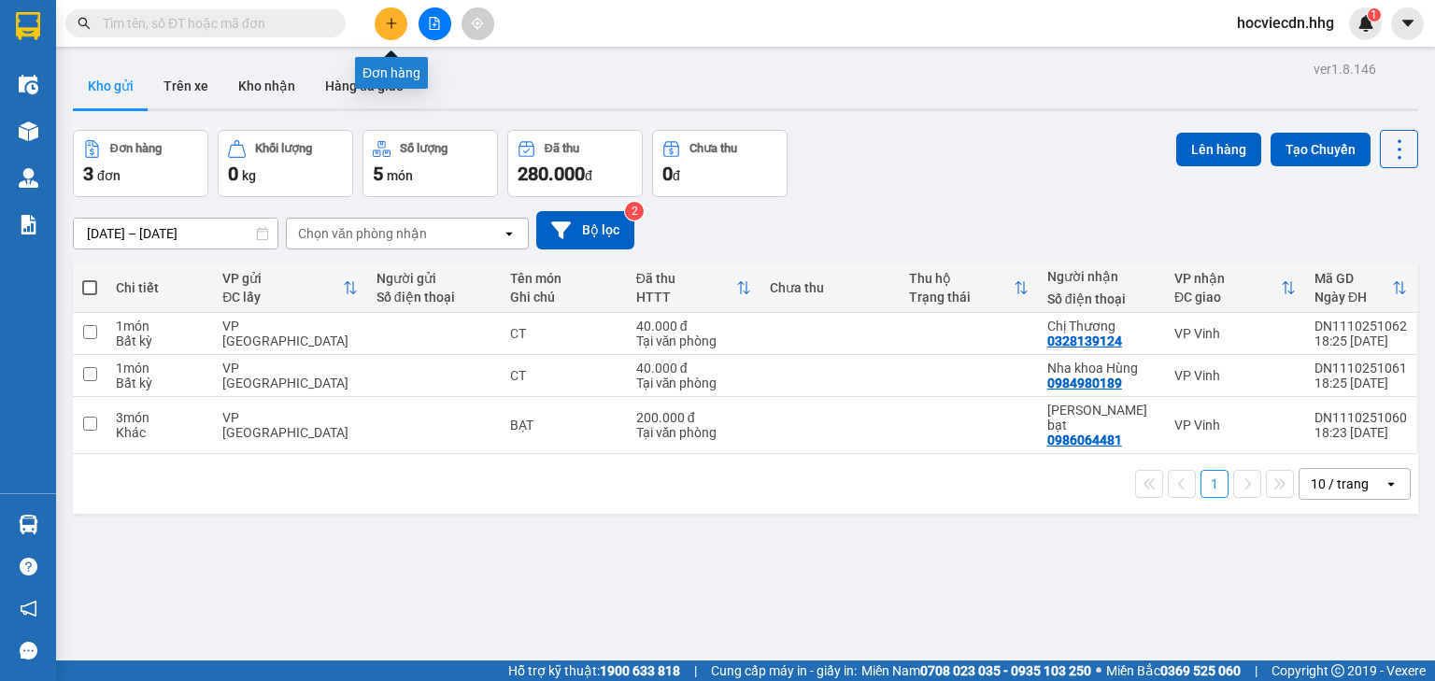
click at [386, 8] on button at bounding box center [391, 23] width 33 height 33
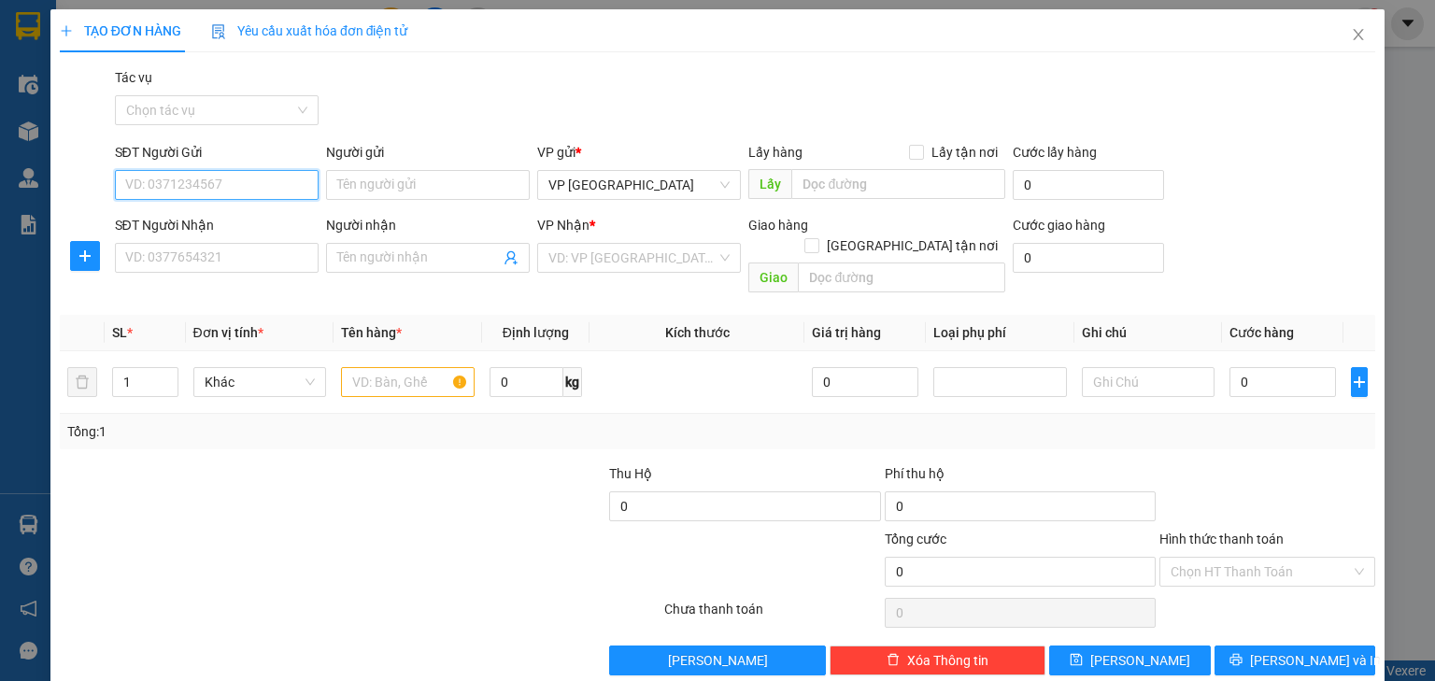
click at [269, 179] on input "SĐT Người Gửi" at bounding box center [217, 185] width 204 height 30
click at [257, 234] on div "0795568222 - Duy Khánh" at bounding box center [230, 222] width 233 height 30
type input "0795568222"
type input "Duy Khánh"
type input "0795568222"
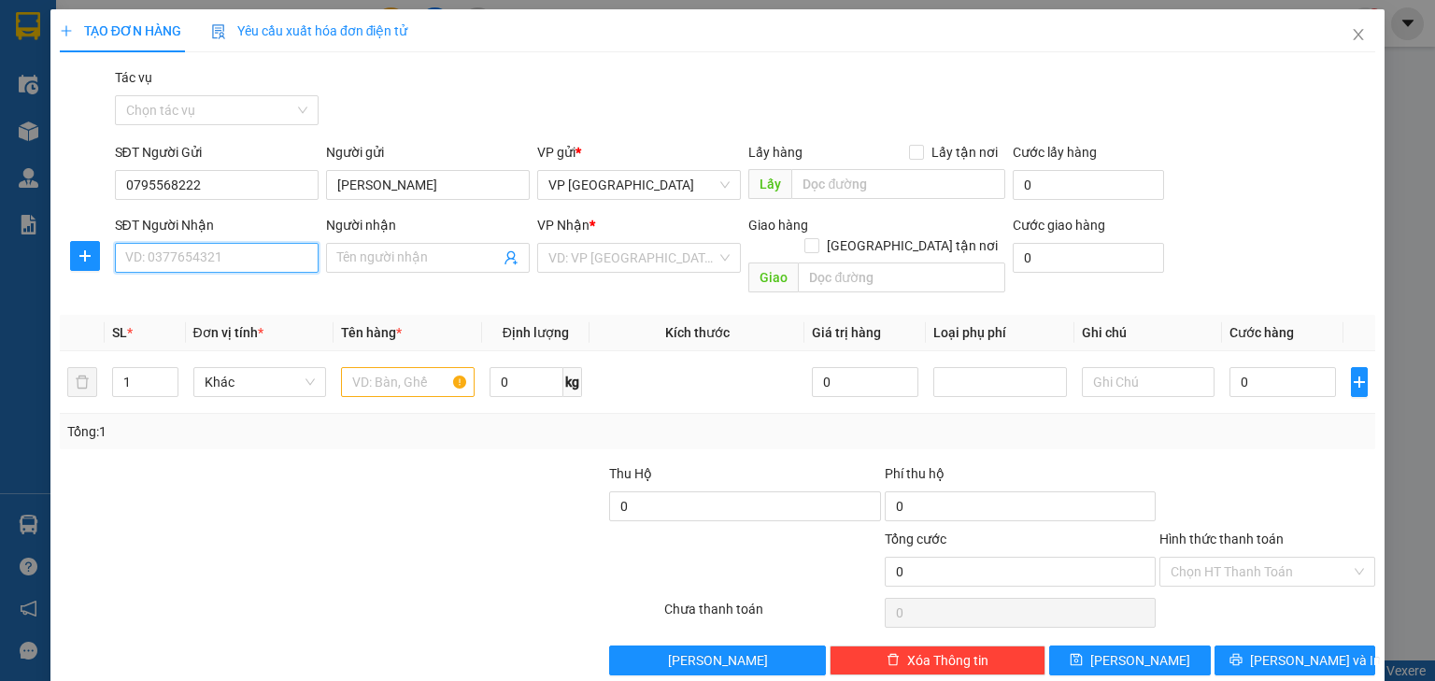
click at [258, 254] on input "SĐT Người Nhận" at bounding box center [217, 258] width 204 height 30
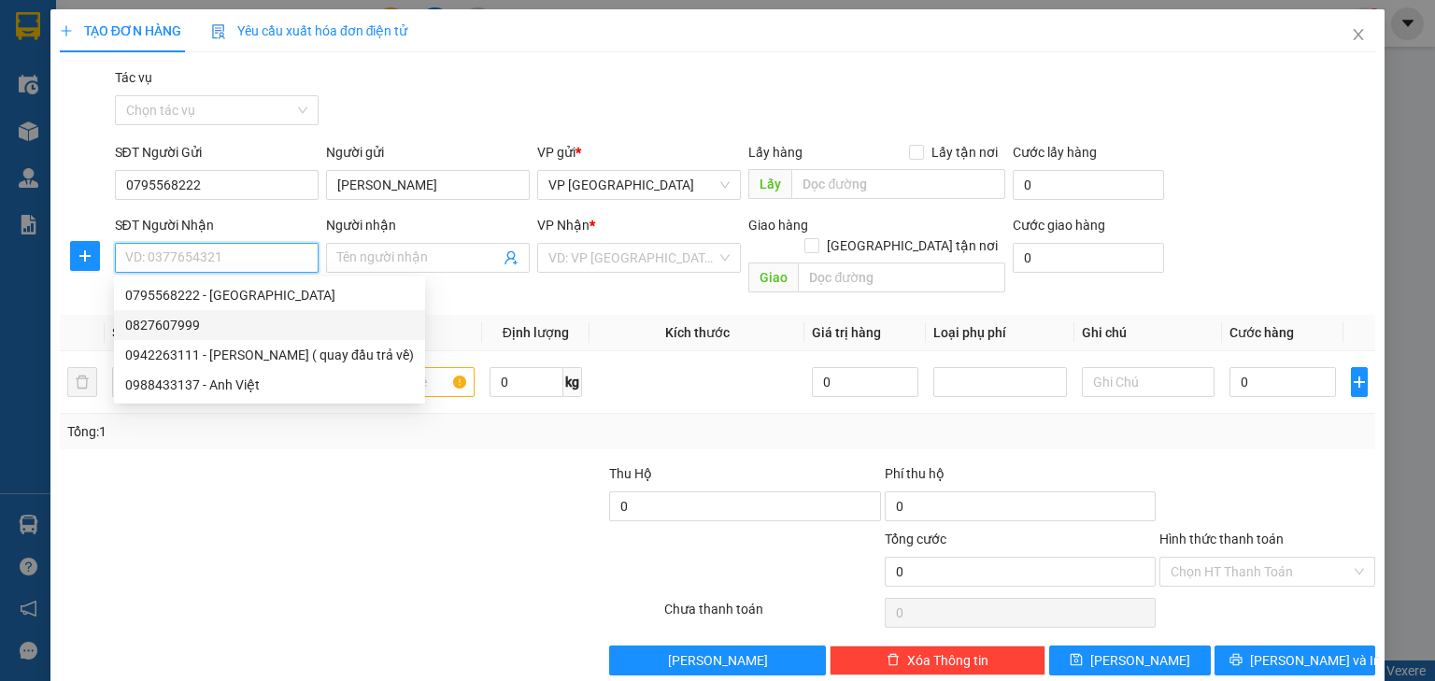
click at [248, 327] on div "0827607999" at bounding box center [269, 325] width 289 height 21
type input "0827607999"
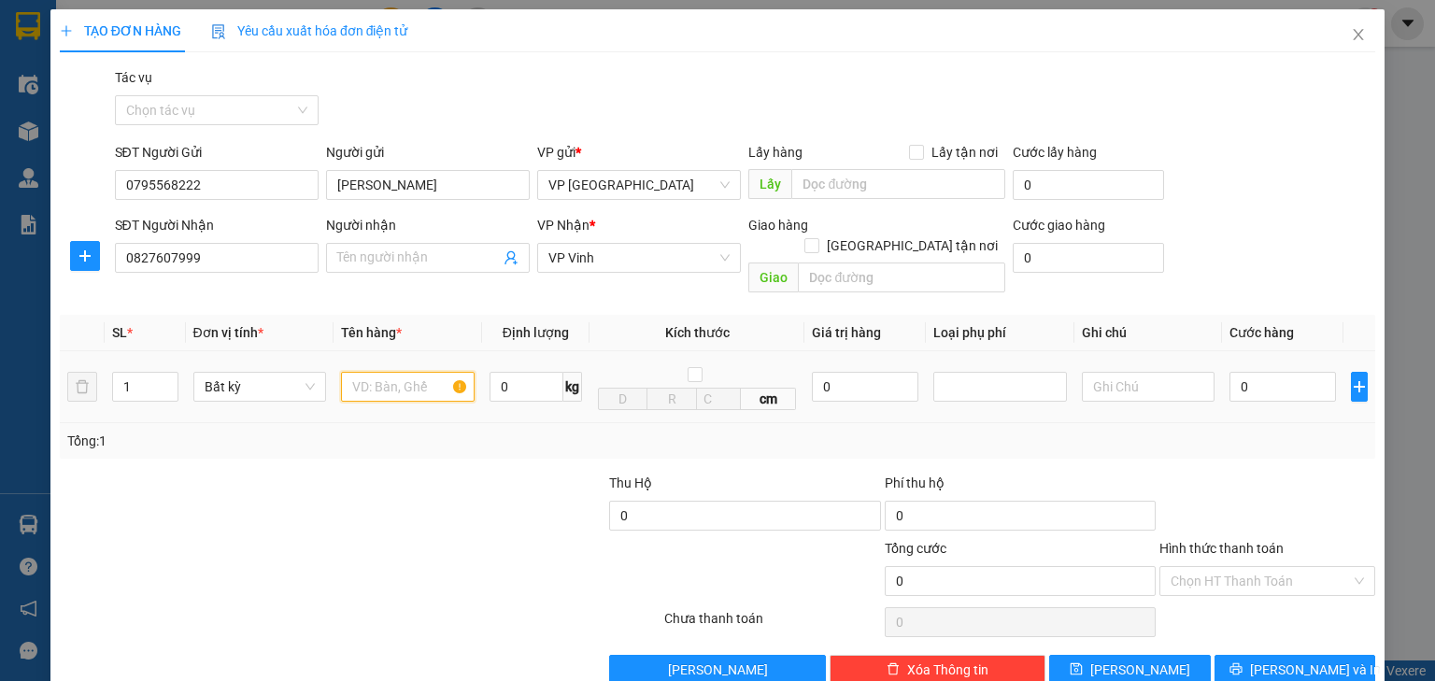
click at [448, 372] on input "text" at bounding box center [408, 387] width 134 height 30
type input "MÁY TÍNH"
click at [1267, 375] on input "0" at bounding box center [1282, 387] width 106 height 30
type input "1"
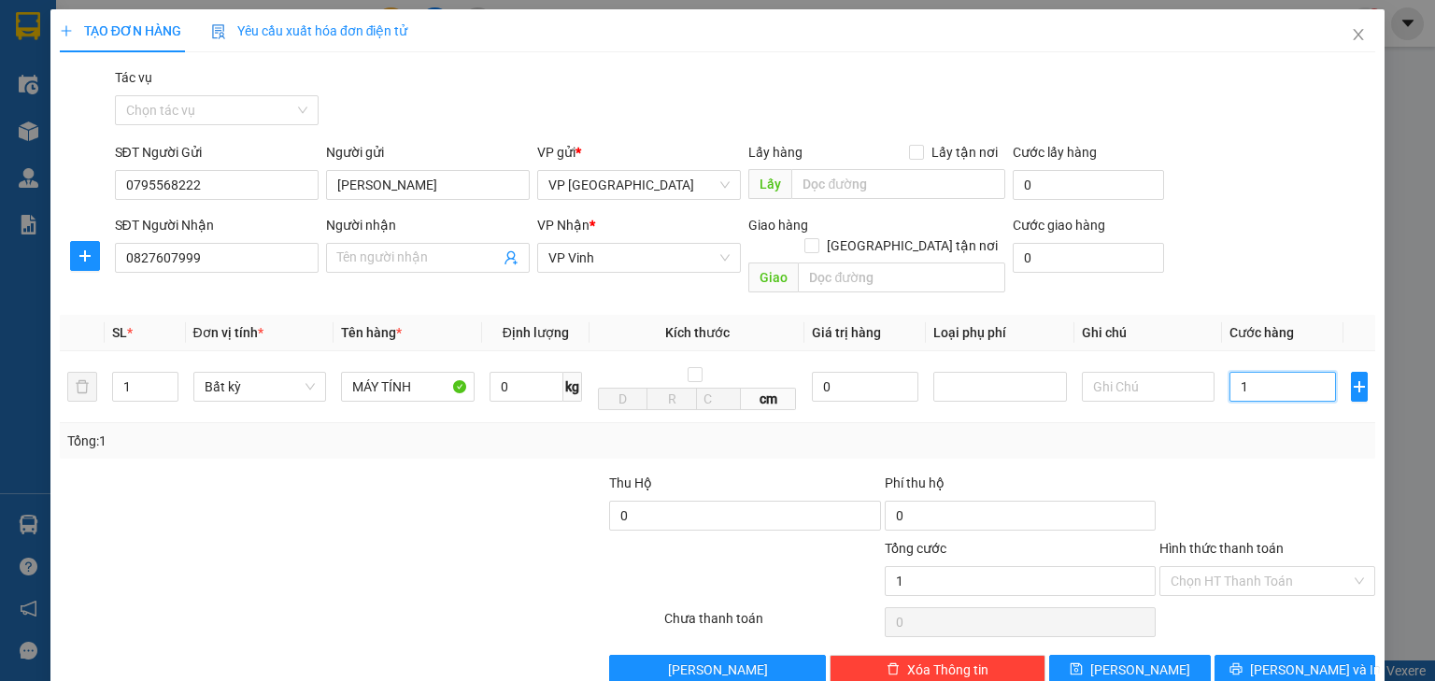
type input "1"
type input "10"
type input "100"
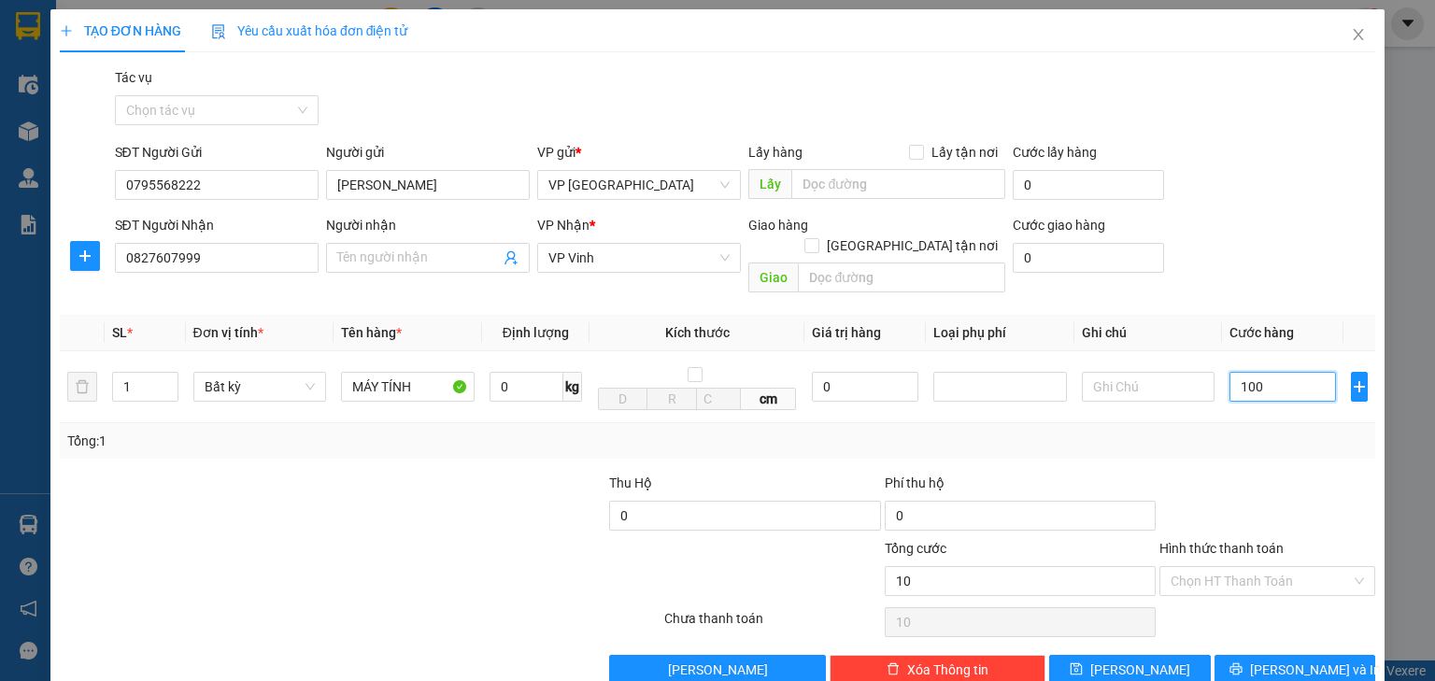
type input "100"
type input "1.000"
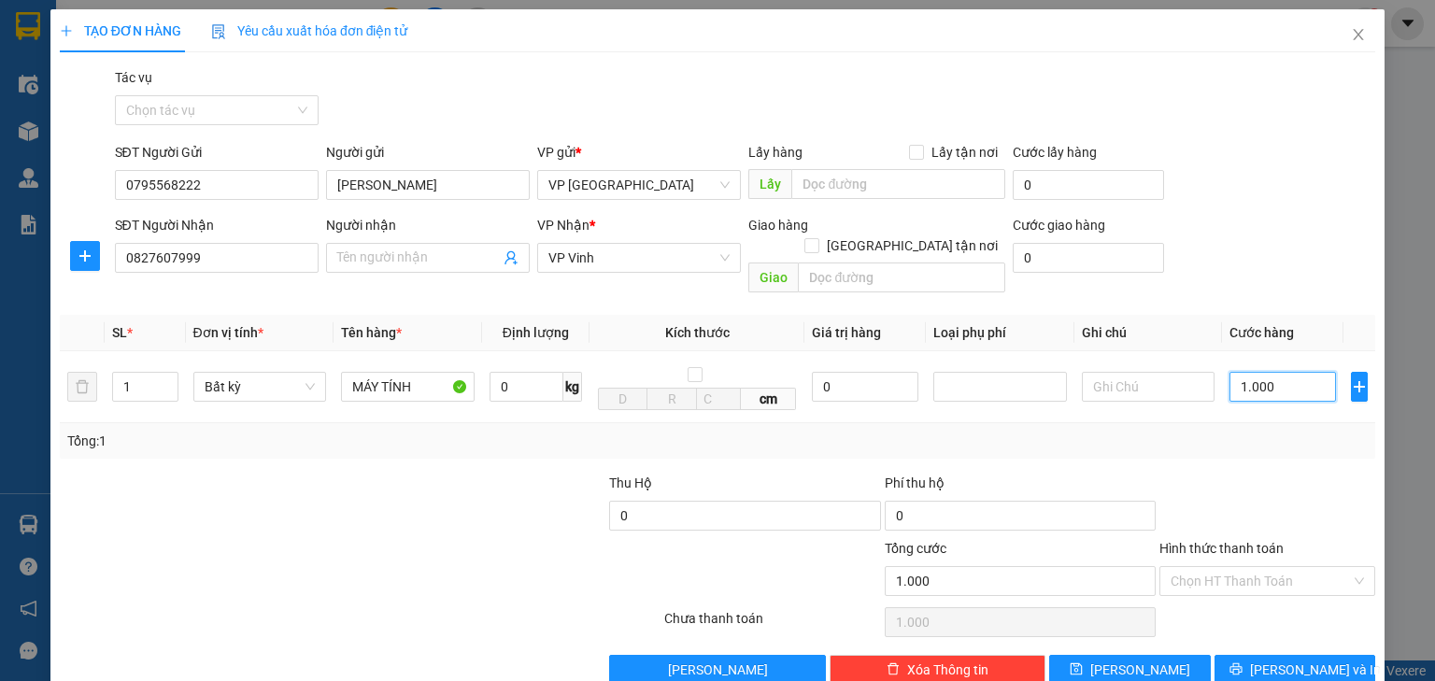
type input "10.000"
type input "100.000"
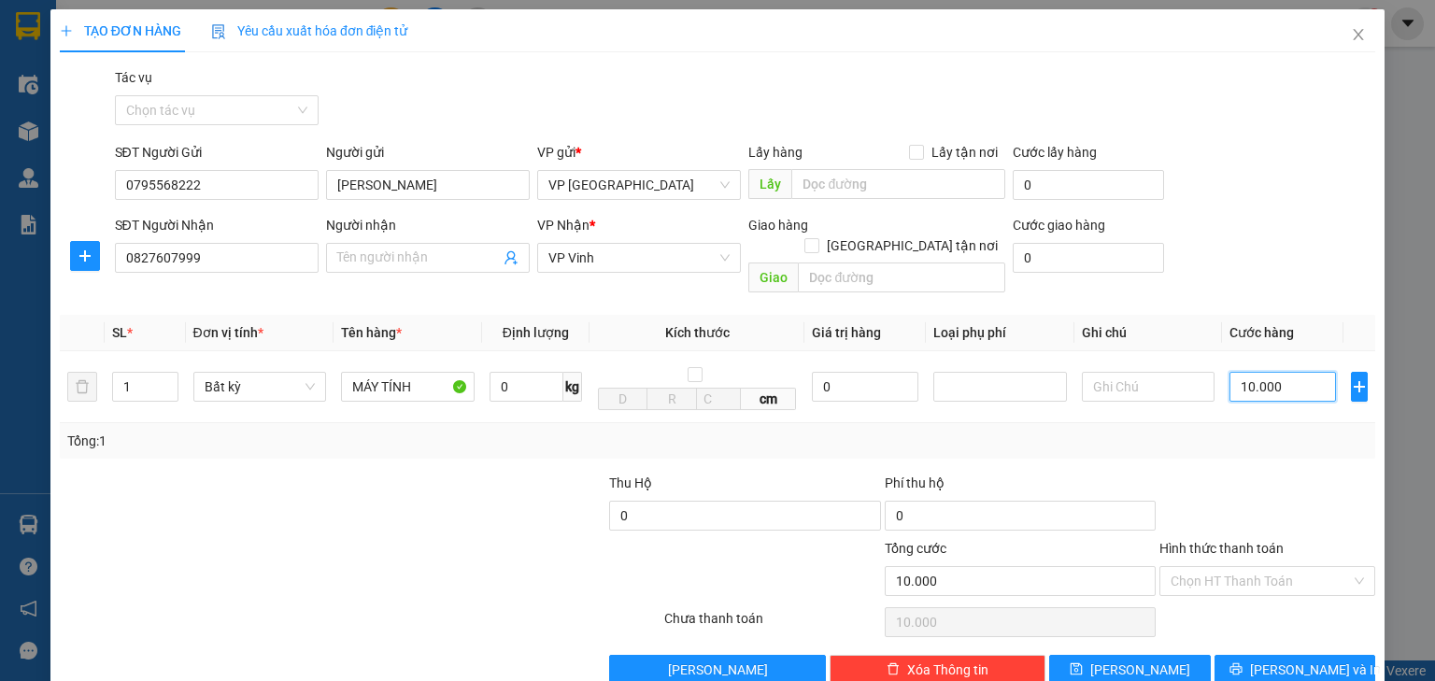
type input "100.000"
click at [1242, 662] on icon "printer" at bounding box center [1235, 668] width 13 height 13
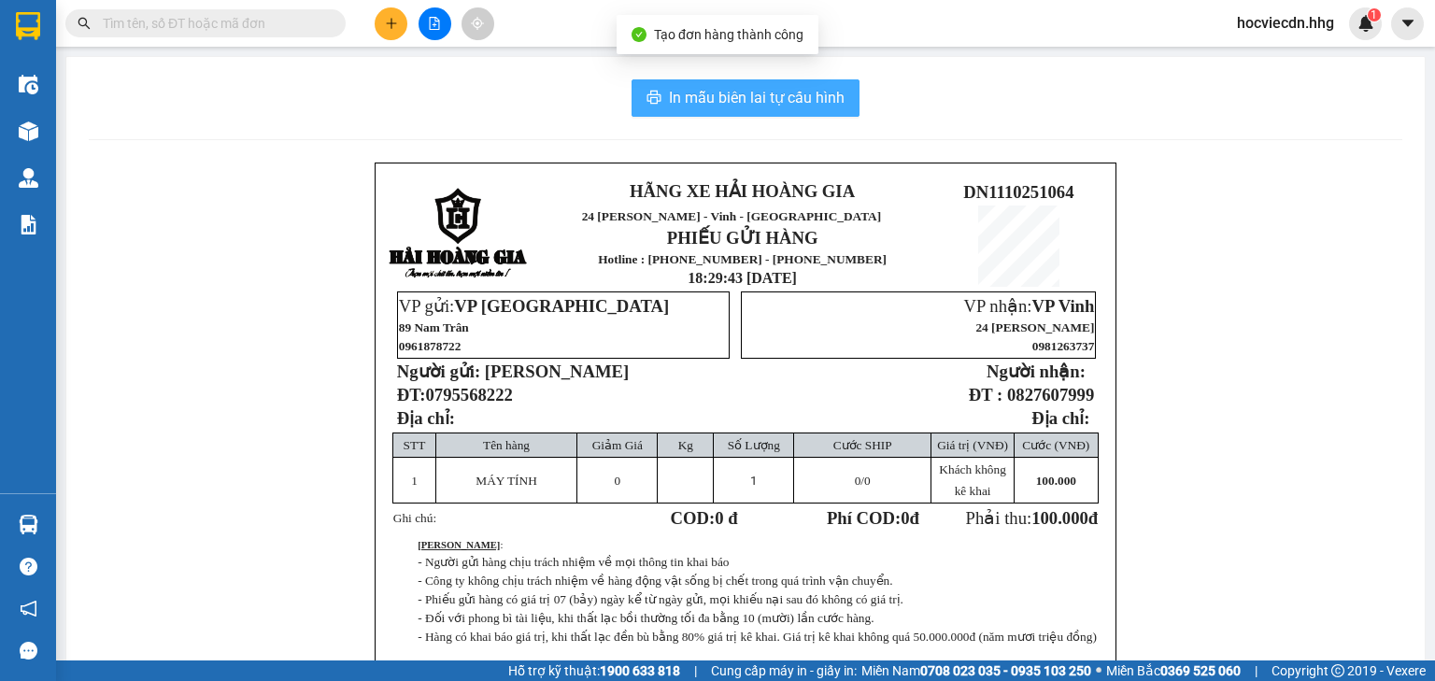
click at [796, 101] on span "In mẫu biên lai tự cấu hình" at bounding box center [757, 97] width 176 height 23
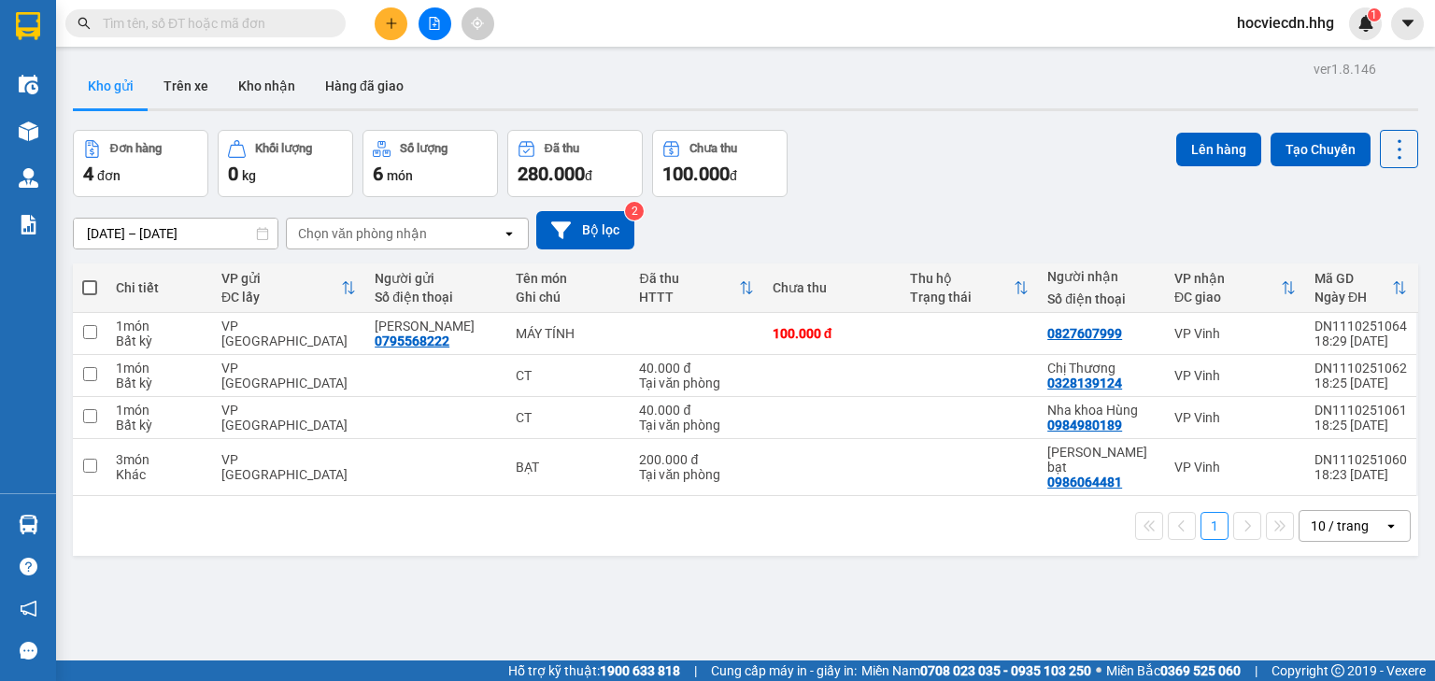
click at [399, 37] on div at bounding box center [434, 23] width 140 height 33
click at [396, 23] on icon "plus" at bounding box center [391, 23] width 13 height 13
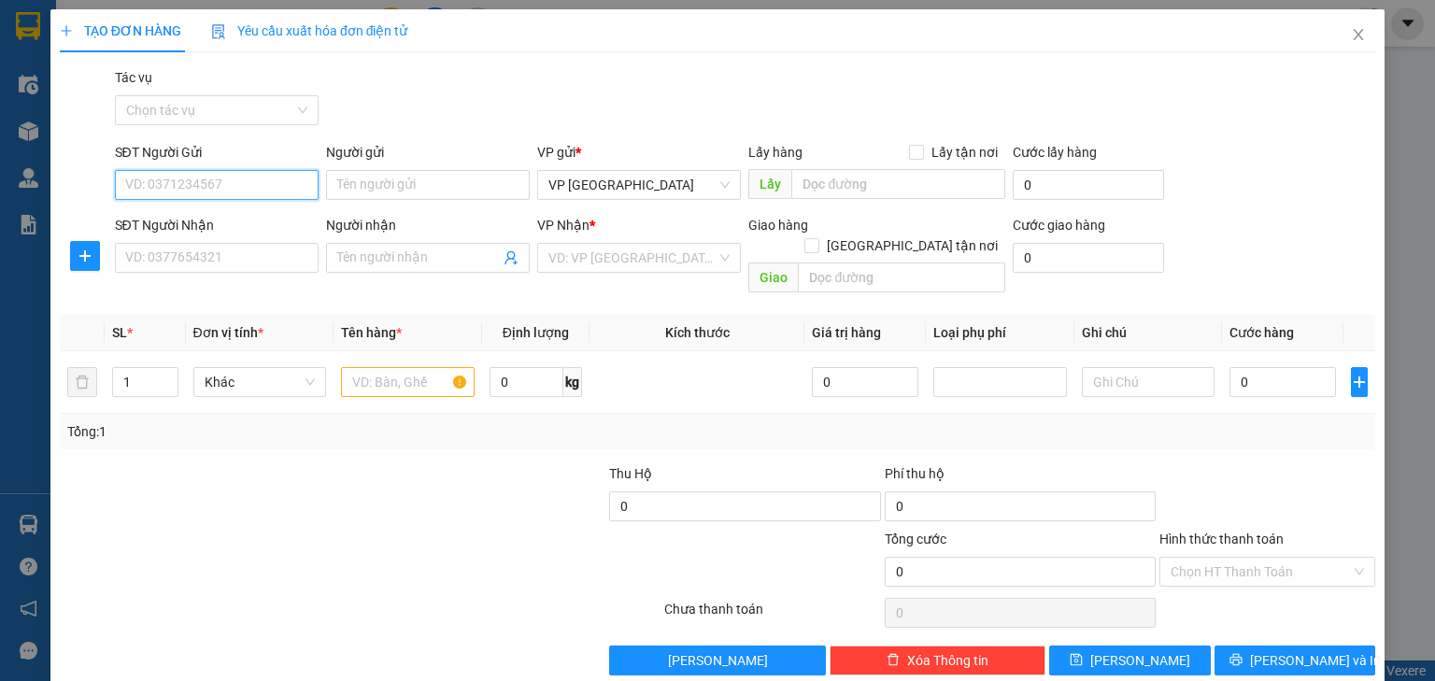
click at [256, 181] on input "SĐT Người Gửi" at bounding box center [217, 185] width 204 height 30
type input "0373732109"
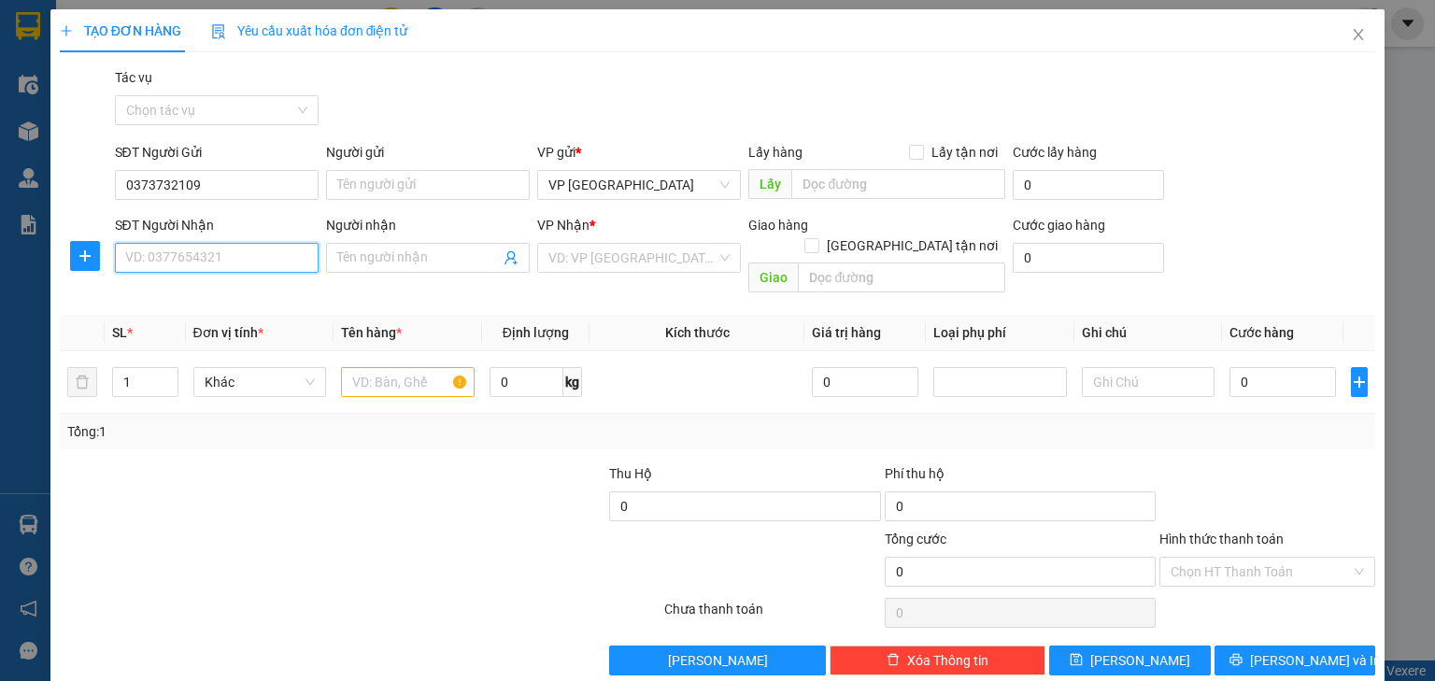
click at [281, 262] on input "SĐT Người Nhận" at bounding box center [217, 258] width 204 height 30
click at [269, 288] on div "0914848848 - Tiến Hải" at bounding box center [217, 295] width 184 height 21
type input "0914848848"
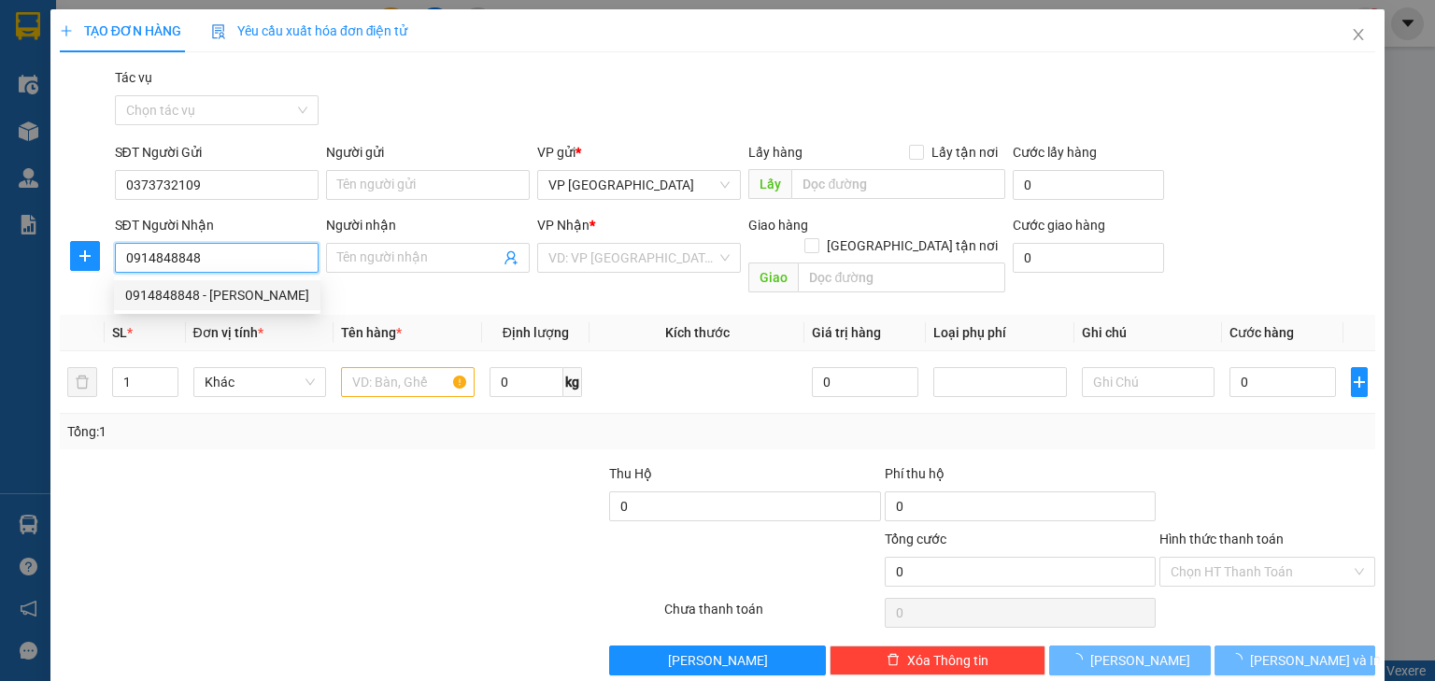
type input "Tiến Hải"
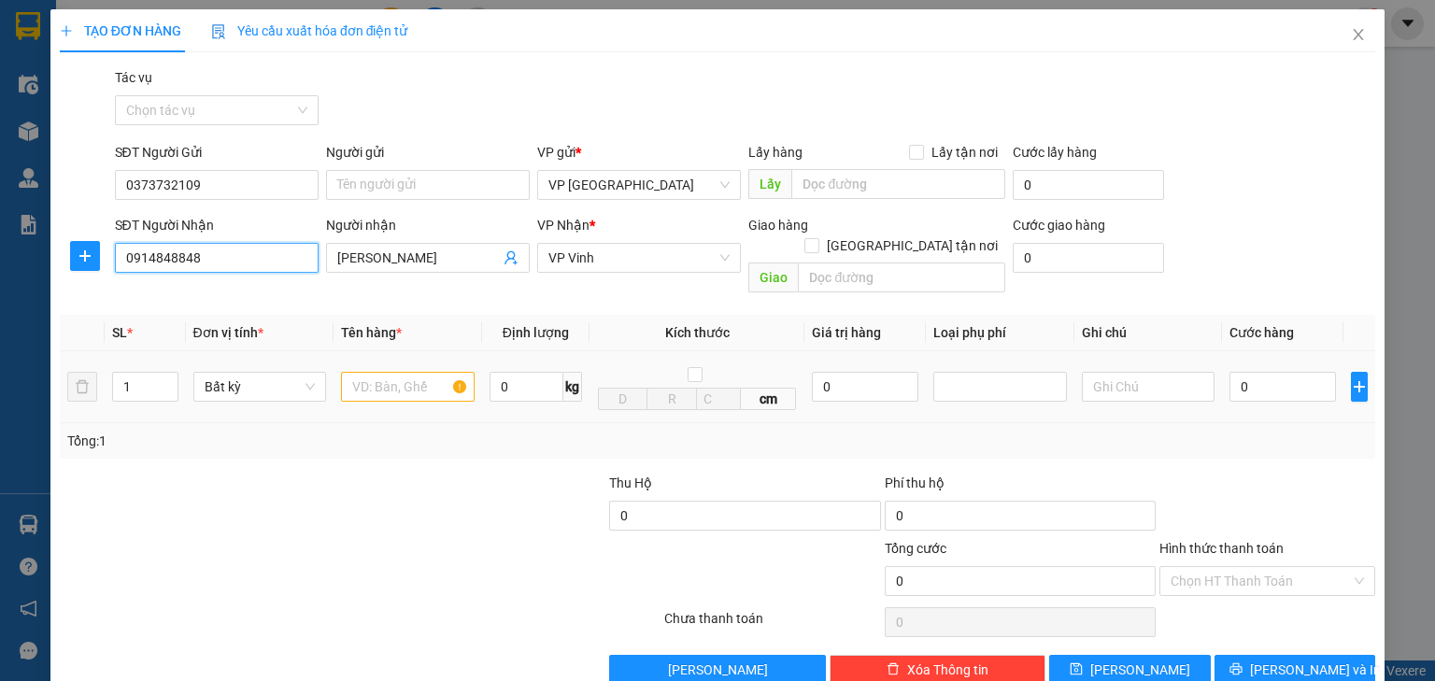
type input "0914848848"
click at [405, 372] on input "text" at bounding box center [408, 387] width 134 height 30
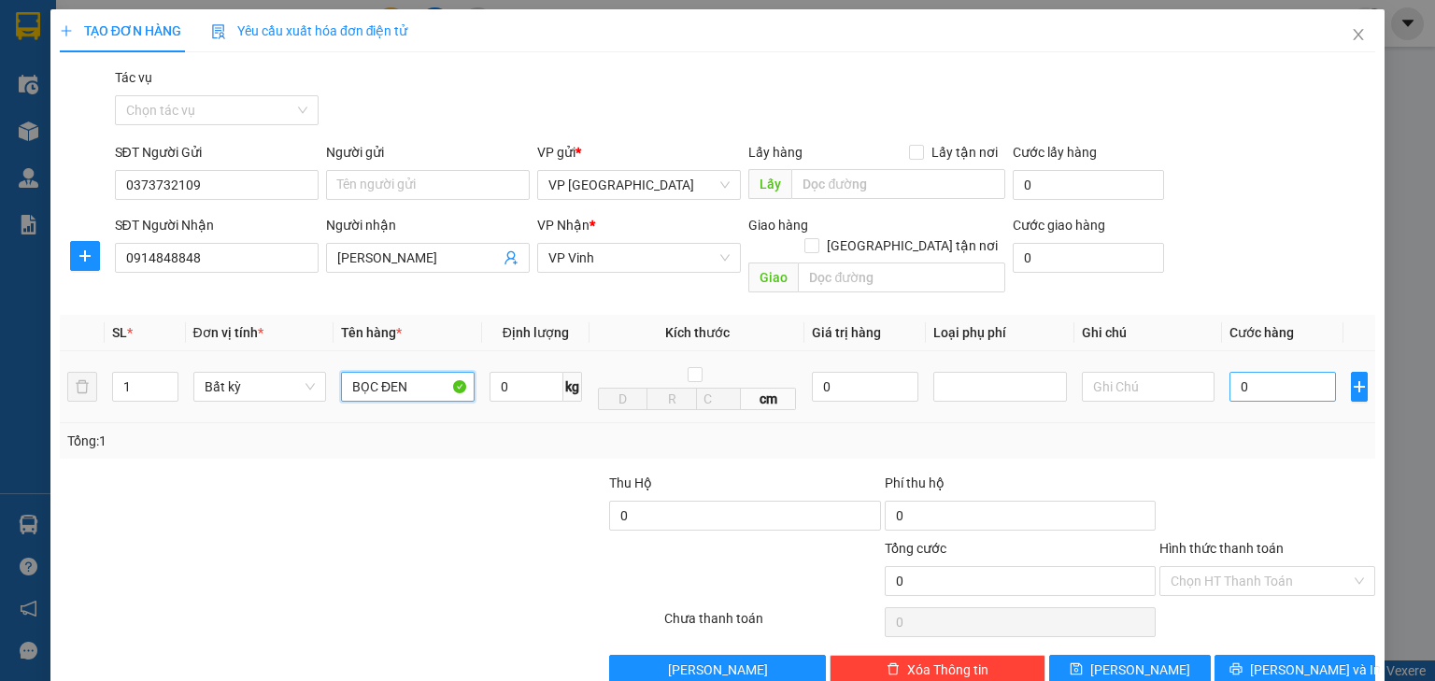
type input "BỌC ĐEN"
click at [1282, 372] on input "0" at bounding box center [1282, 387] width 106 height 30
type input "5"
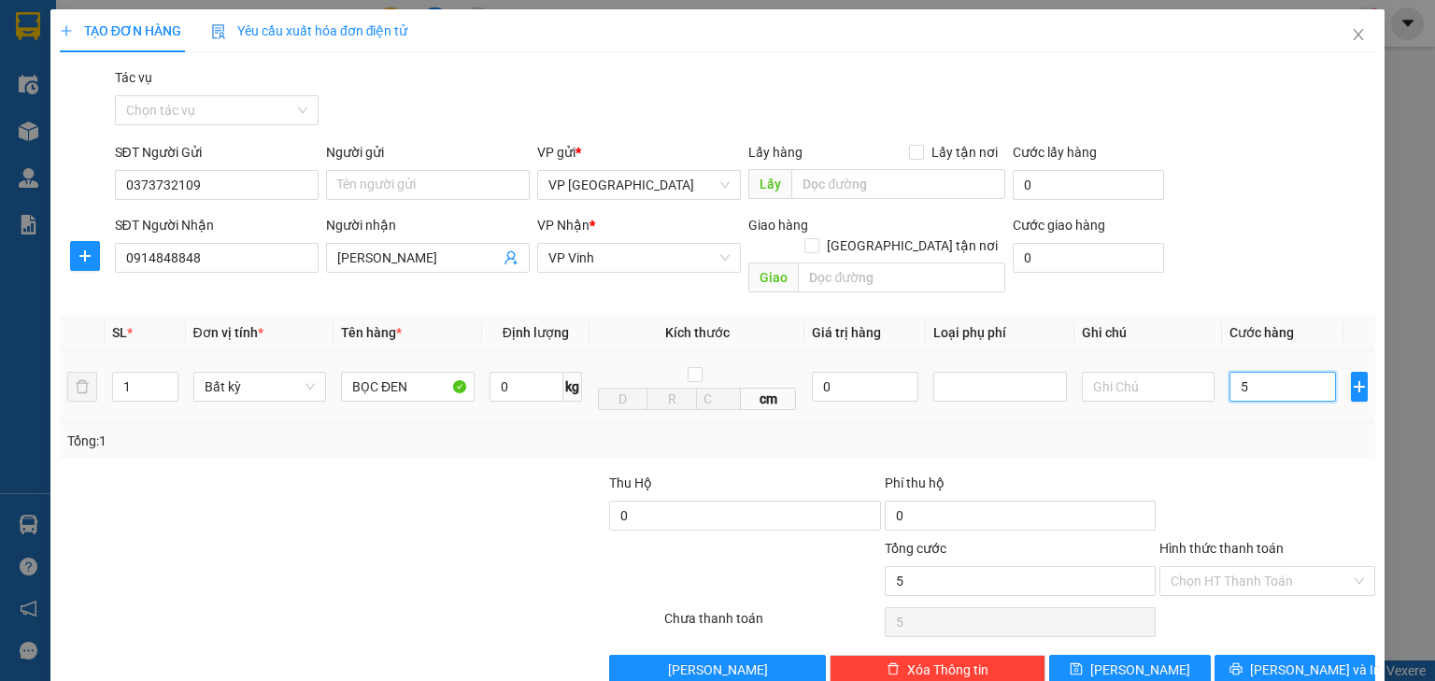
type input "50"
type input "500"
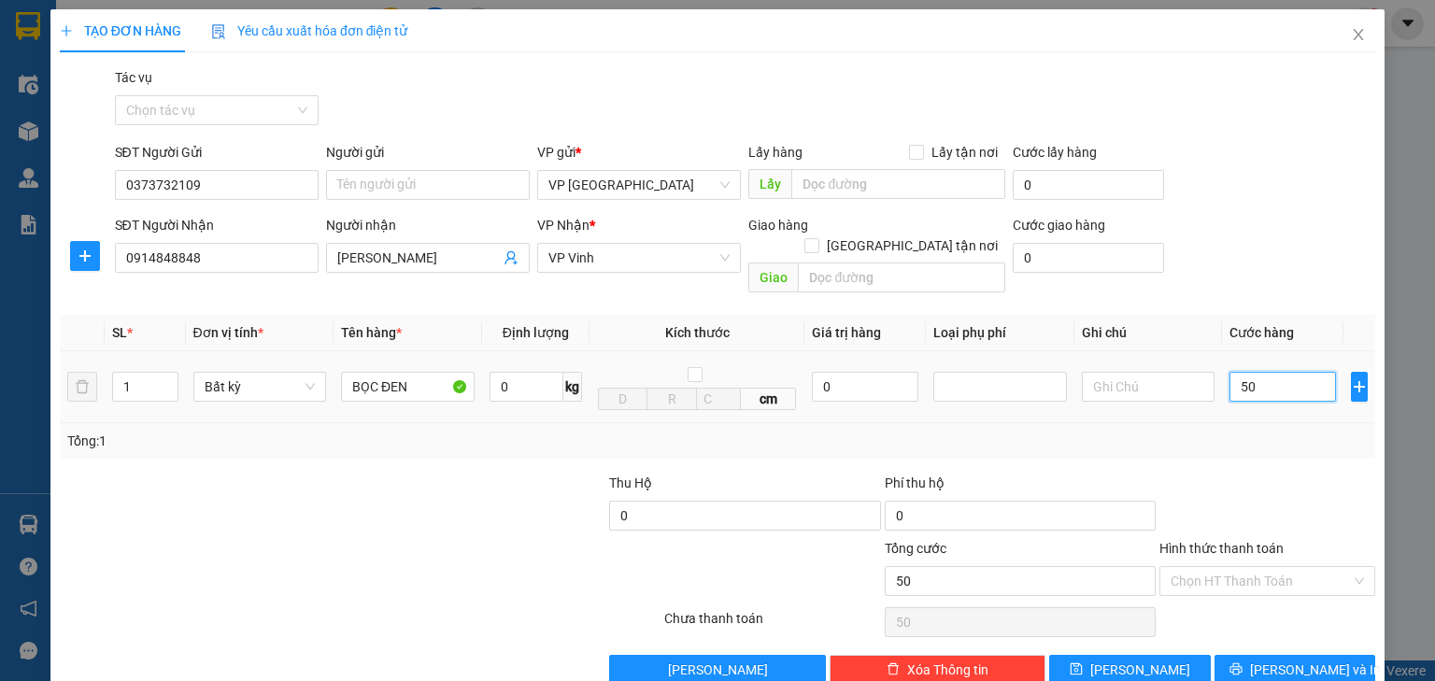
type input "500"
type input "5.000"
type input "50.000"
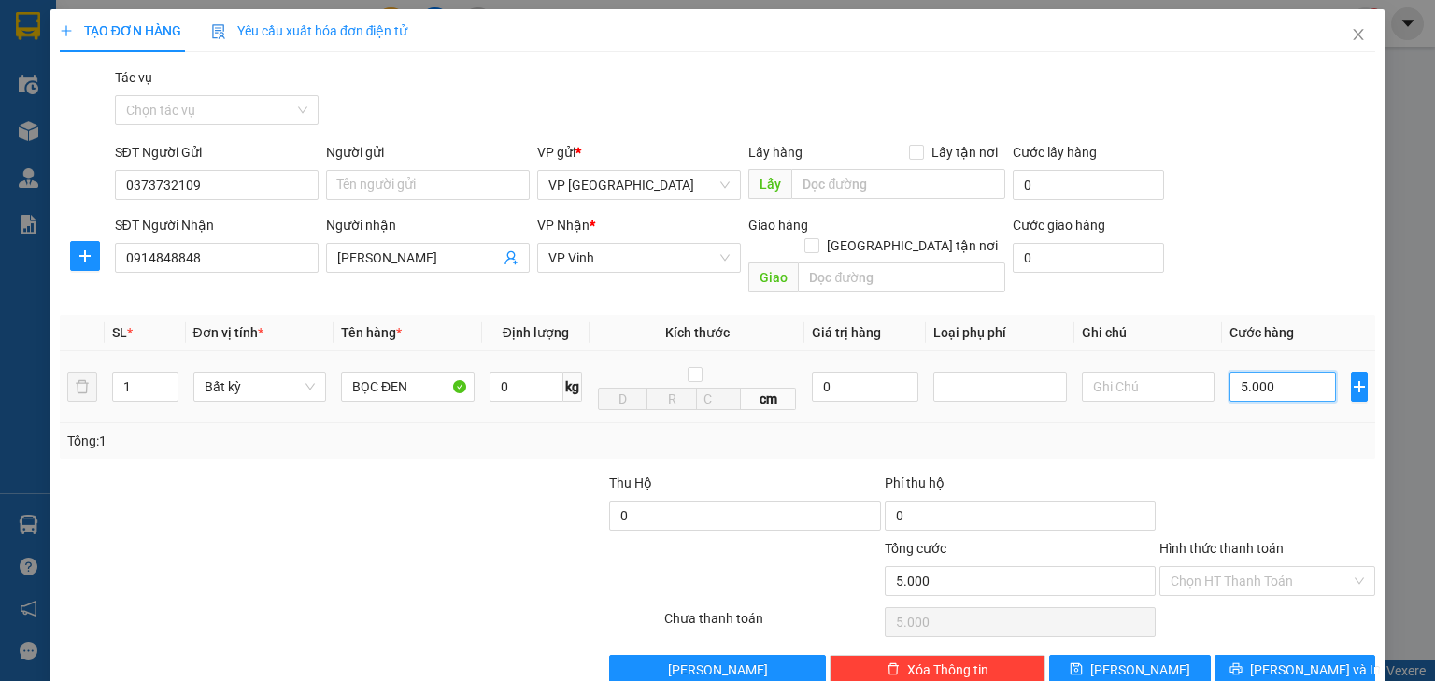
type input "50.000"
click at [1283, 660] on span "[PERSON_NAME] và In" at bounding box center [1315, 670] width 131 height 21
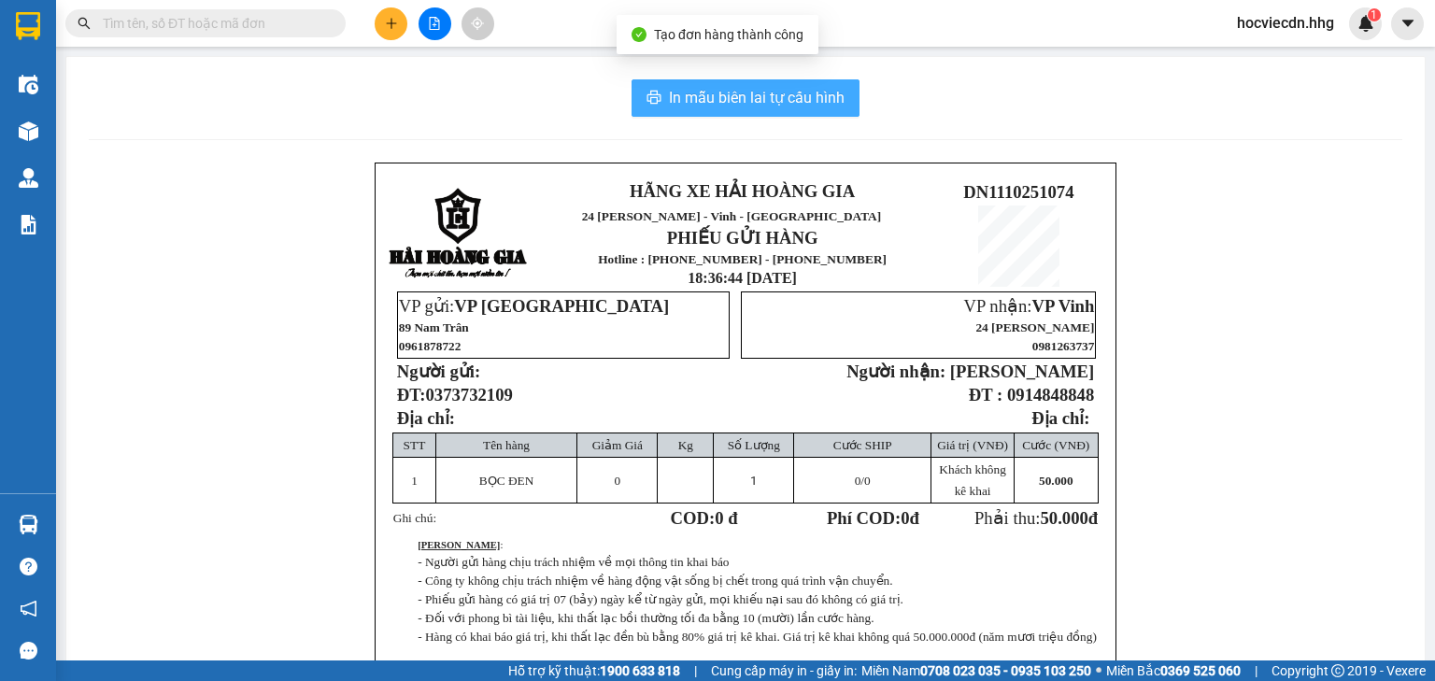
click at [747, 100] on span "In mẫu biên lai tự cấu hình" at bounding box center [757, 97] width 176 height 23
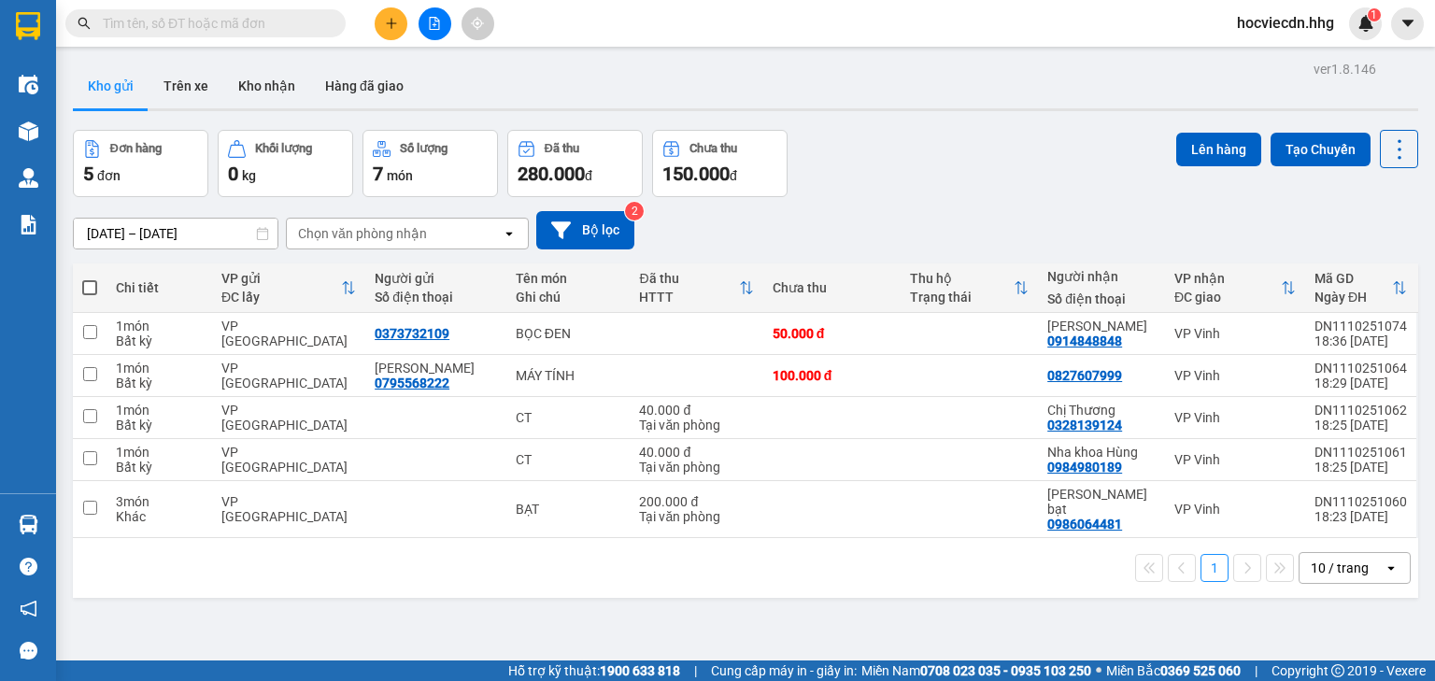
click at [385, 27] on icon "plus" at bounding box center [391, 23] width 13 height 13
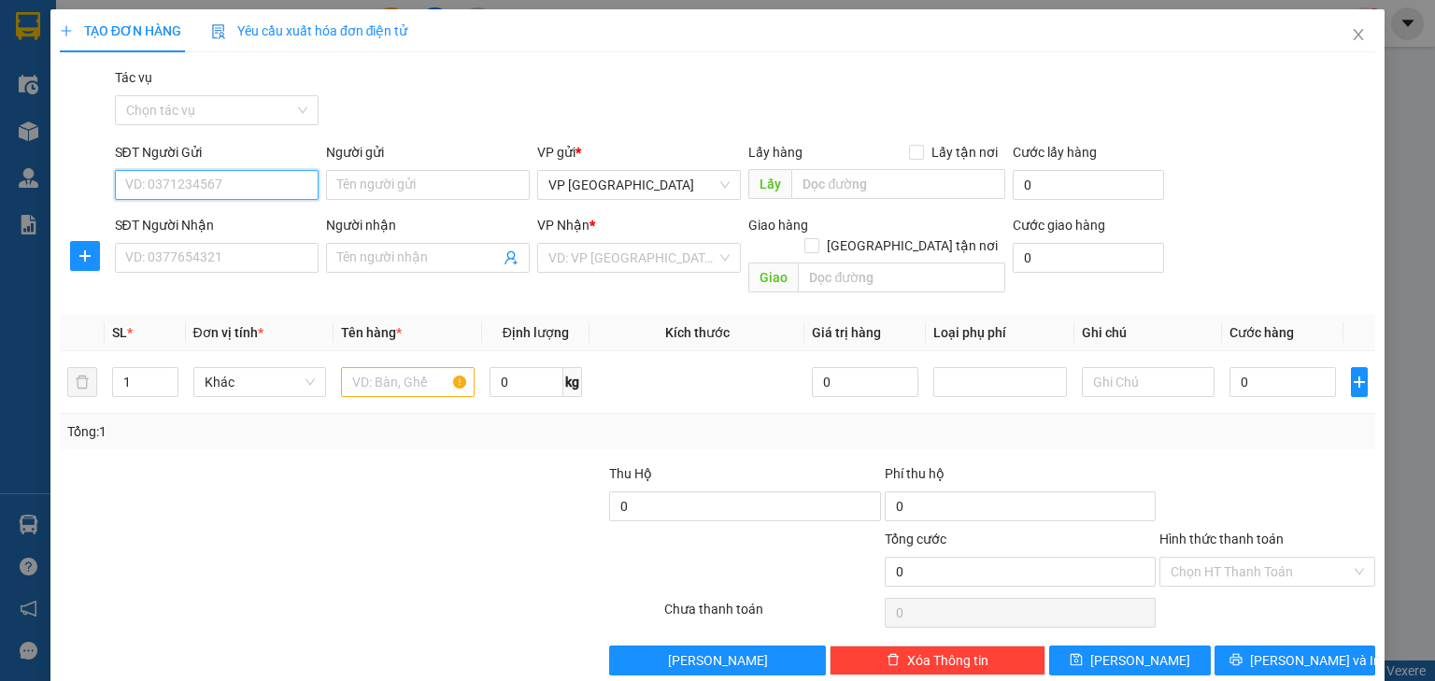
click at [275, 186] on input "SĐT Người Gửi" at bounding box center [217, 185] width 204 height 30
click at [269, 224] on div "0904151758" at bounding box center [214, 222] width 179 height 21
type input "0904151758"
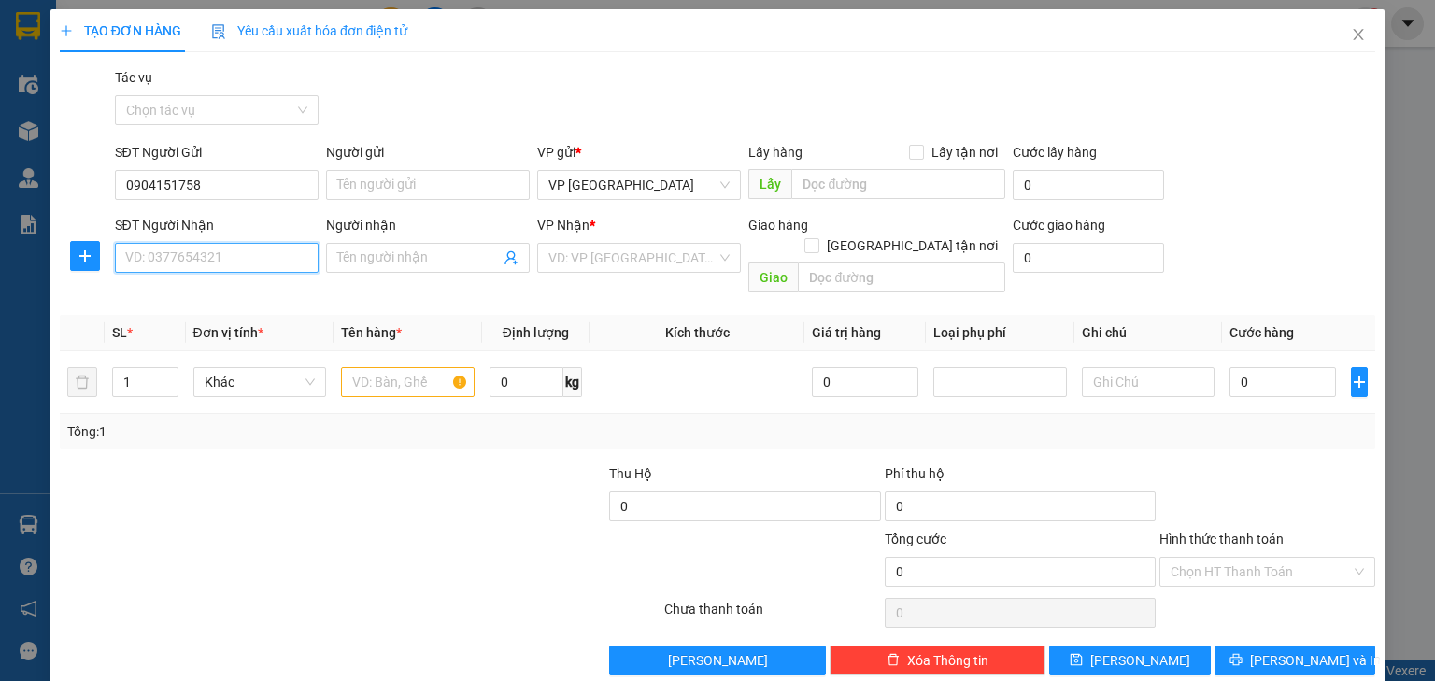
click at [262, 252] on input "SĐT Người Nhận" at bounding box center [217, 258] width 204 height 30
click at [215, 280] on div "0961641693" at bounding box center [215, 295] width 202 height 30
type input "0961641693"
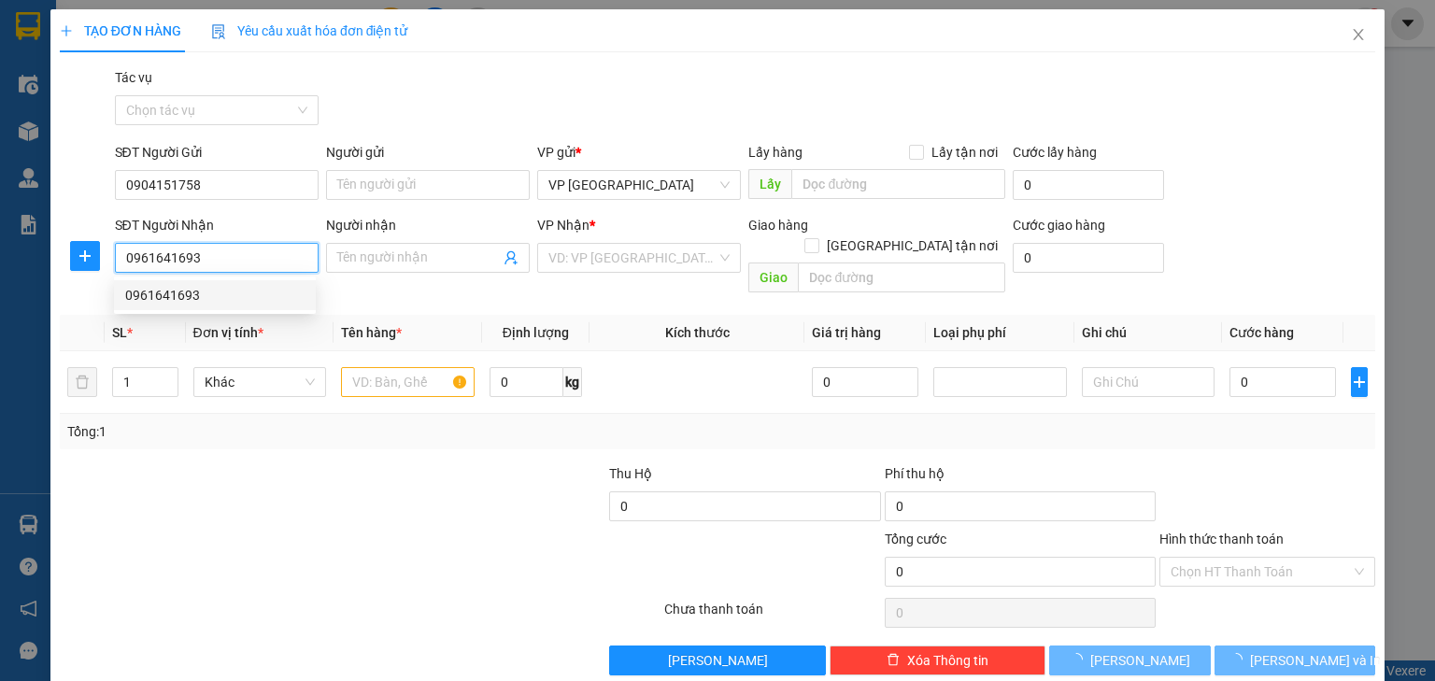
type input "N3 Bích Châu, Hà Tĩnh"
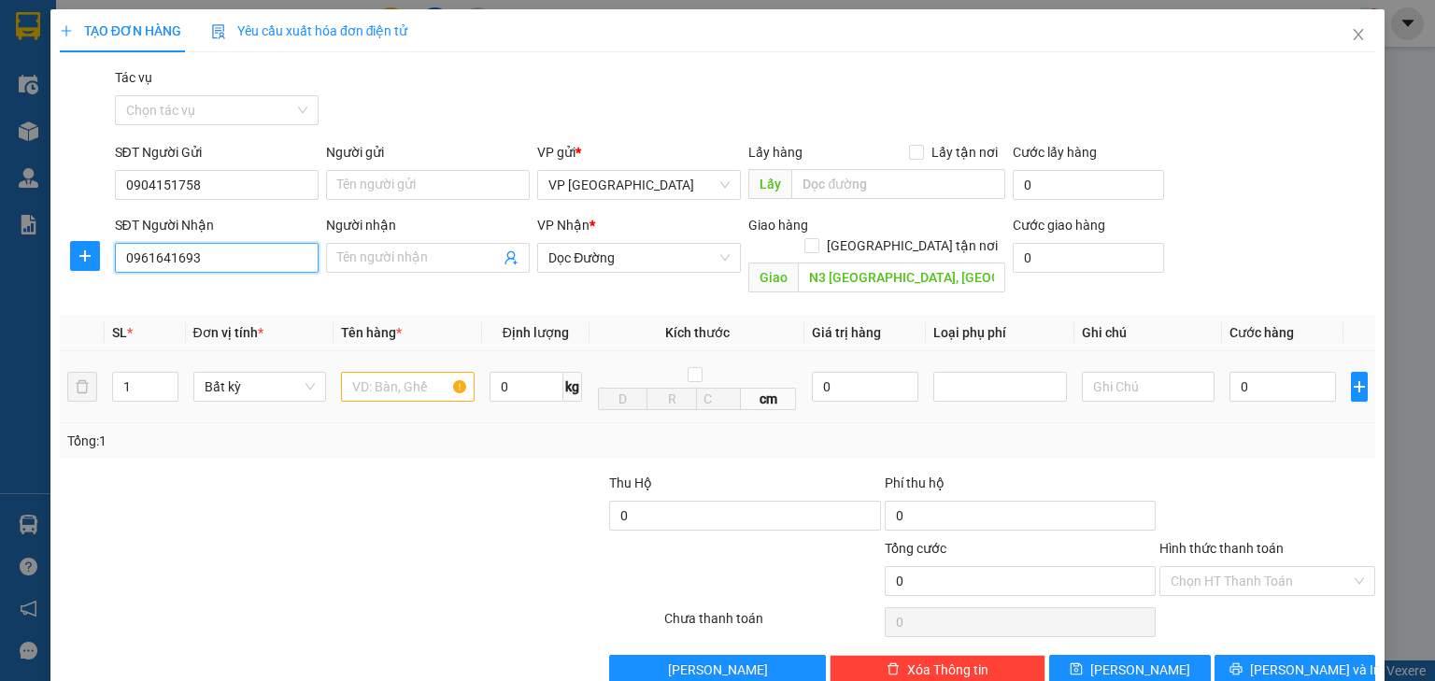
type input "0961641693"
click at [376, 372] on input "text" at bounding box center [408, 387] width 134 height 30
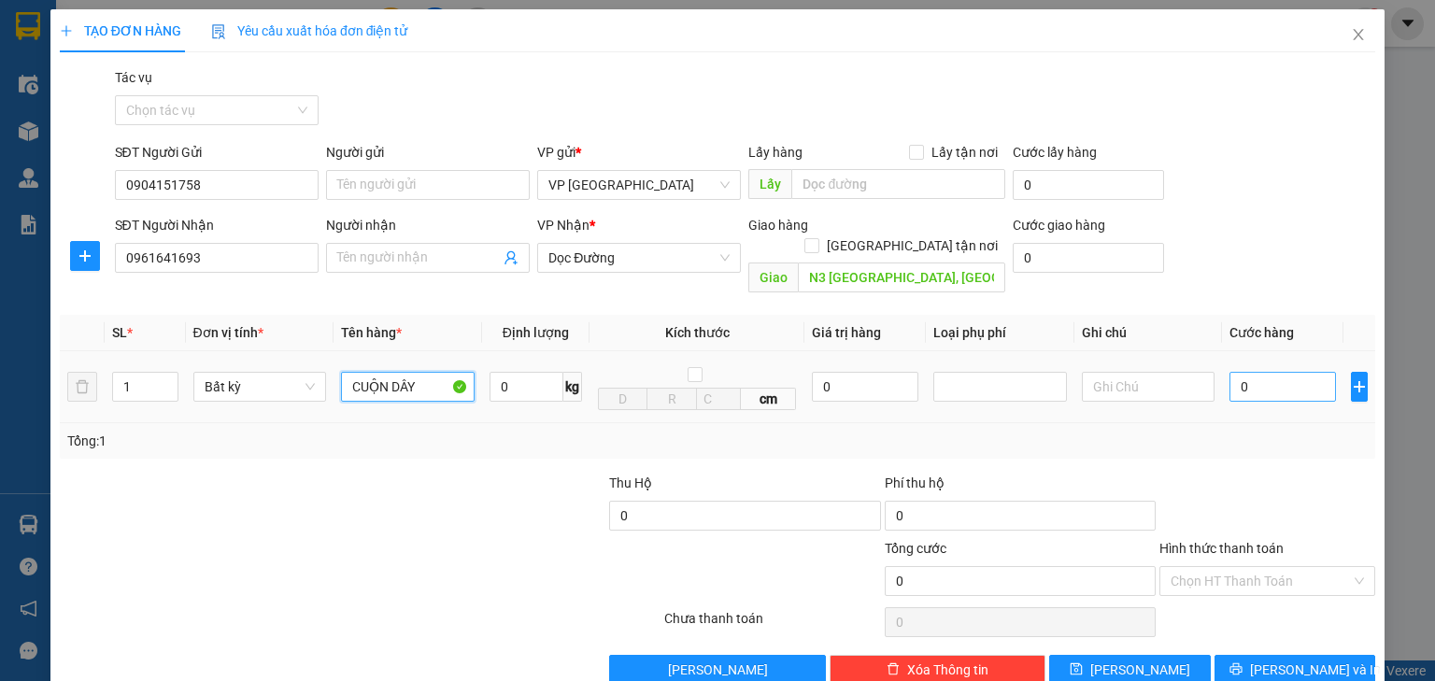
type input "CUỘN DÂY"
click at [1292, 373] on input "0" at bounding box center [1282, 387] width 106 height 30
type input "7"
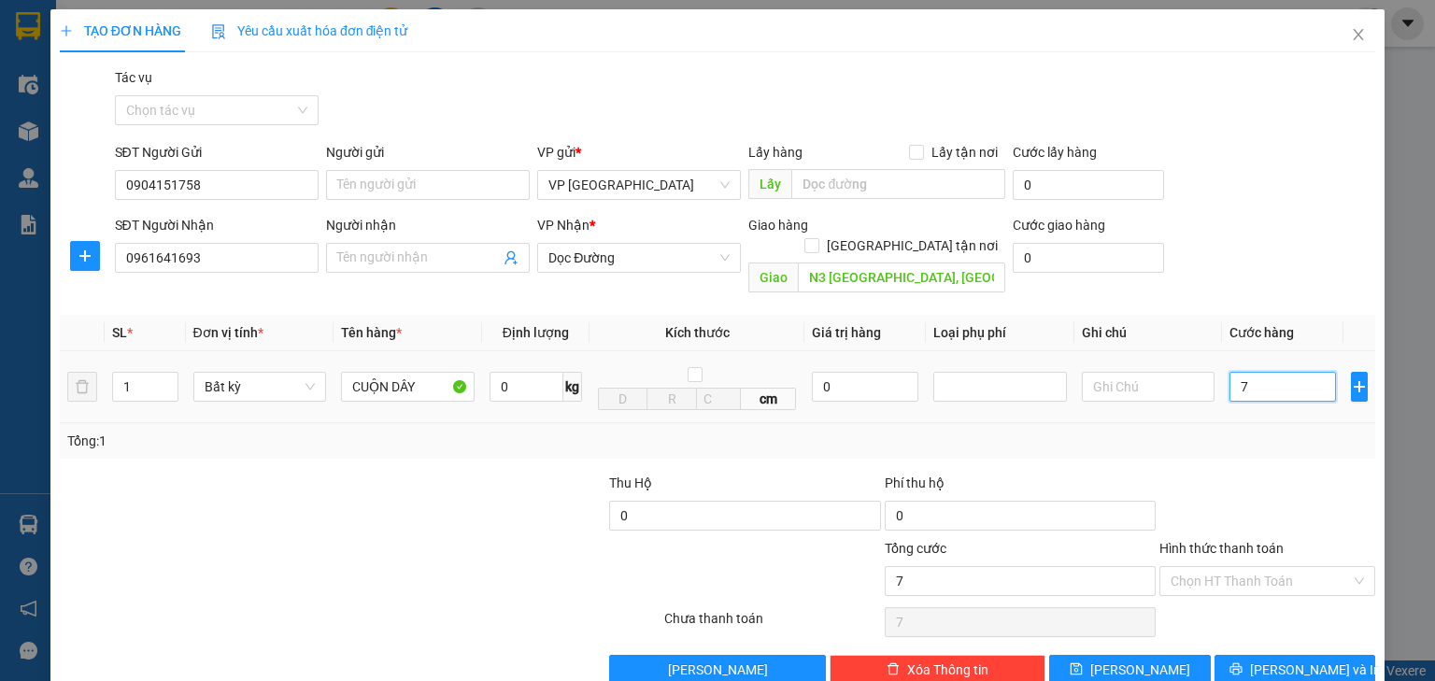
type input "70"
type input "700"
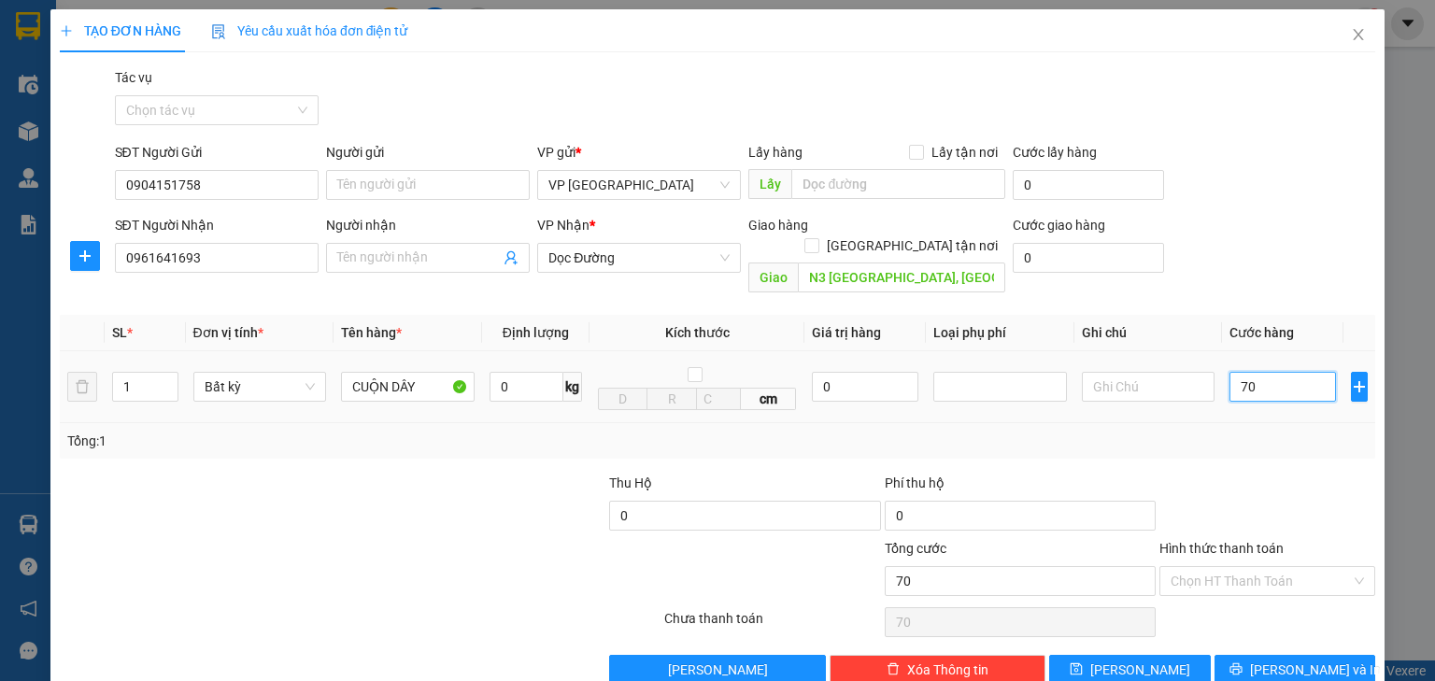
type input "700"
type input "7.000"
type input "70.000"
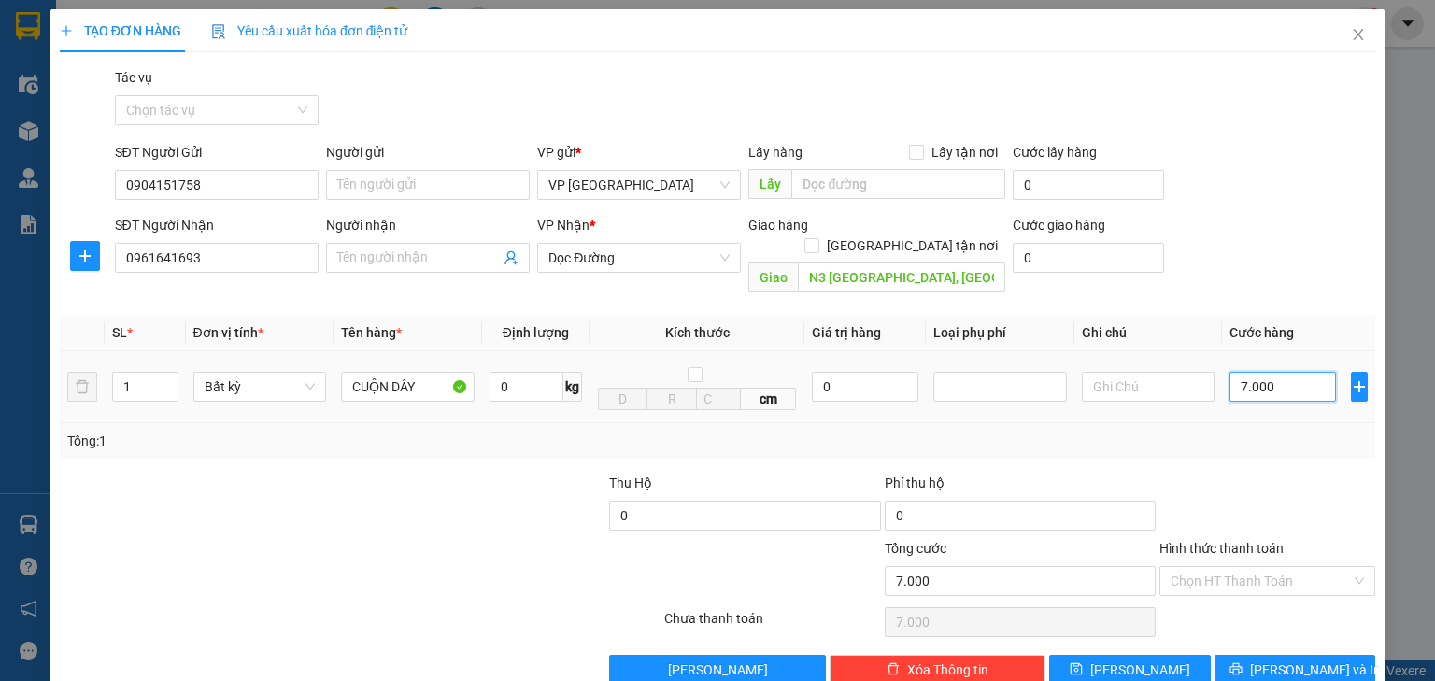
type input "70.000"
click at [1326, 570] on input "Hình thức thanh toán" at bounding box center [1261, 581] width 180 height 28
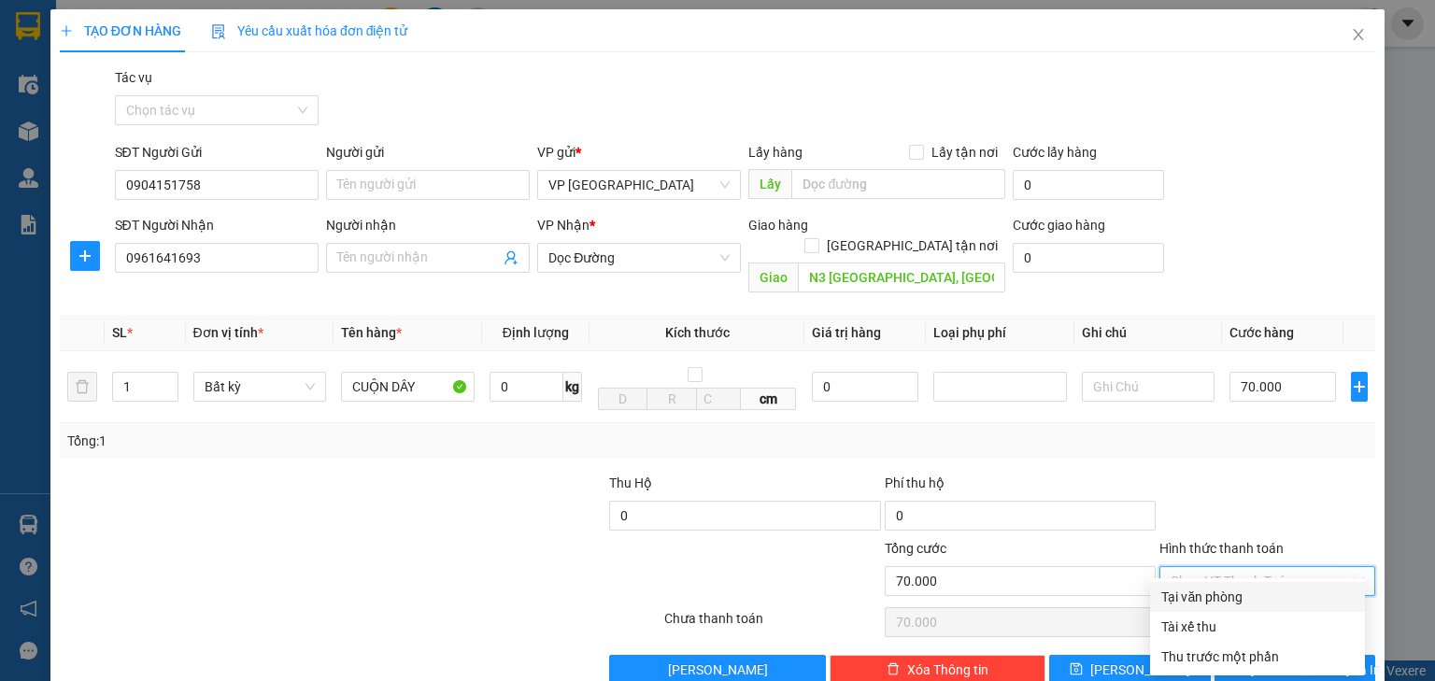
click at [1305, 598] on div "Tại văn phòng" at bounding box center [1257, 597] width 192 height 21
type input "0"
click at [1273, 660] on span "[PERSON_NAME] và In" at bounding box center [1315, 670] width 131 height 21
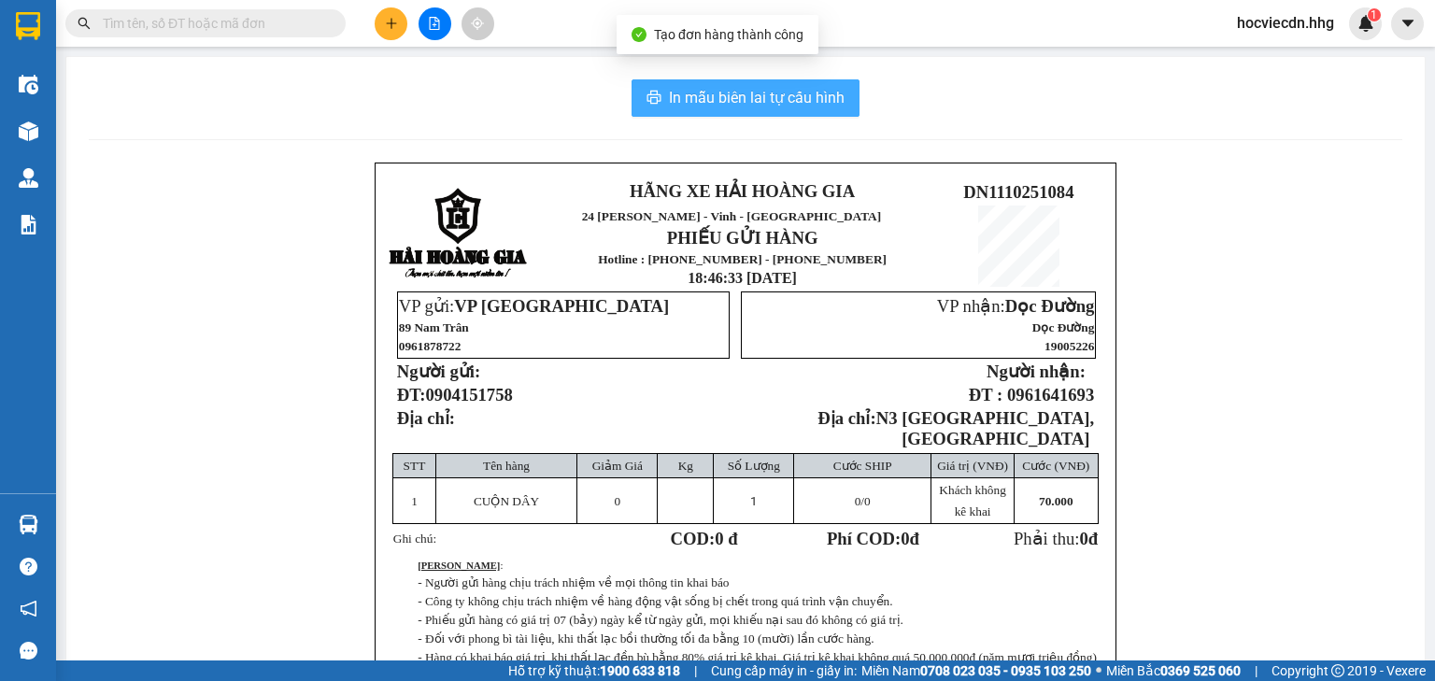
click at [740, 92] on span "In mẫu biên lai tự cấu hình" at bounding box center [757, 97] width 176 height 23
